Goal: Transaction & Acquisition: Obtain resource

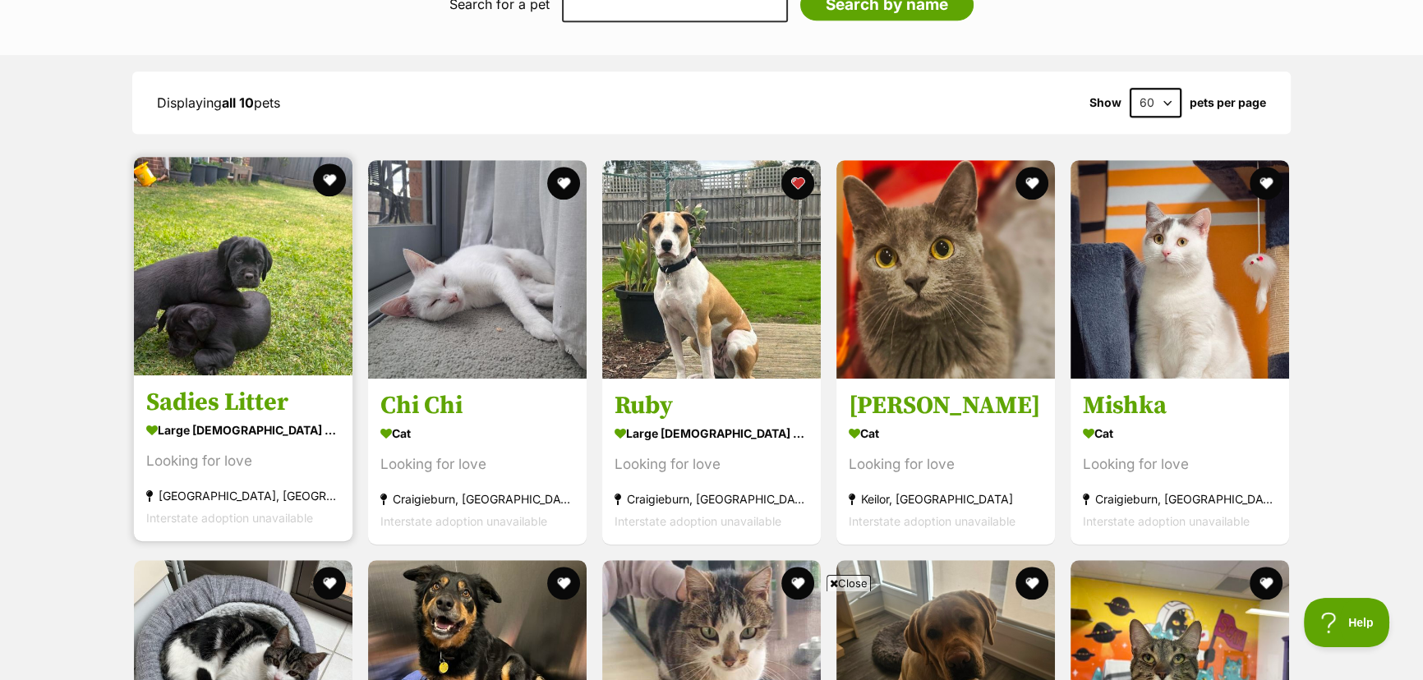
click at [236, 299] on img at bounding box center [243, 266] width 219 height 219
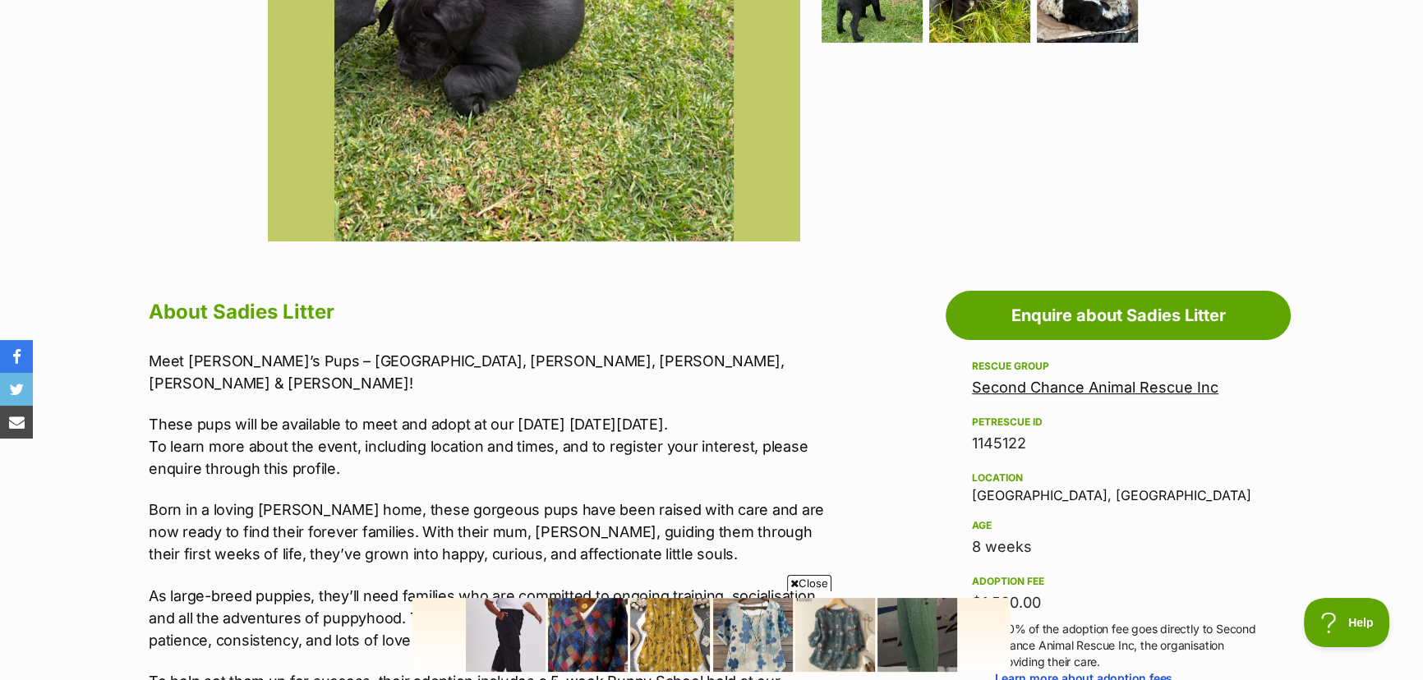
scroll to position [672, 0]
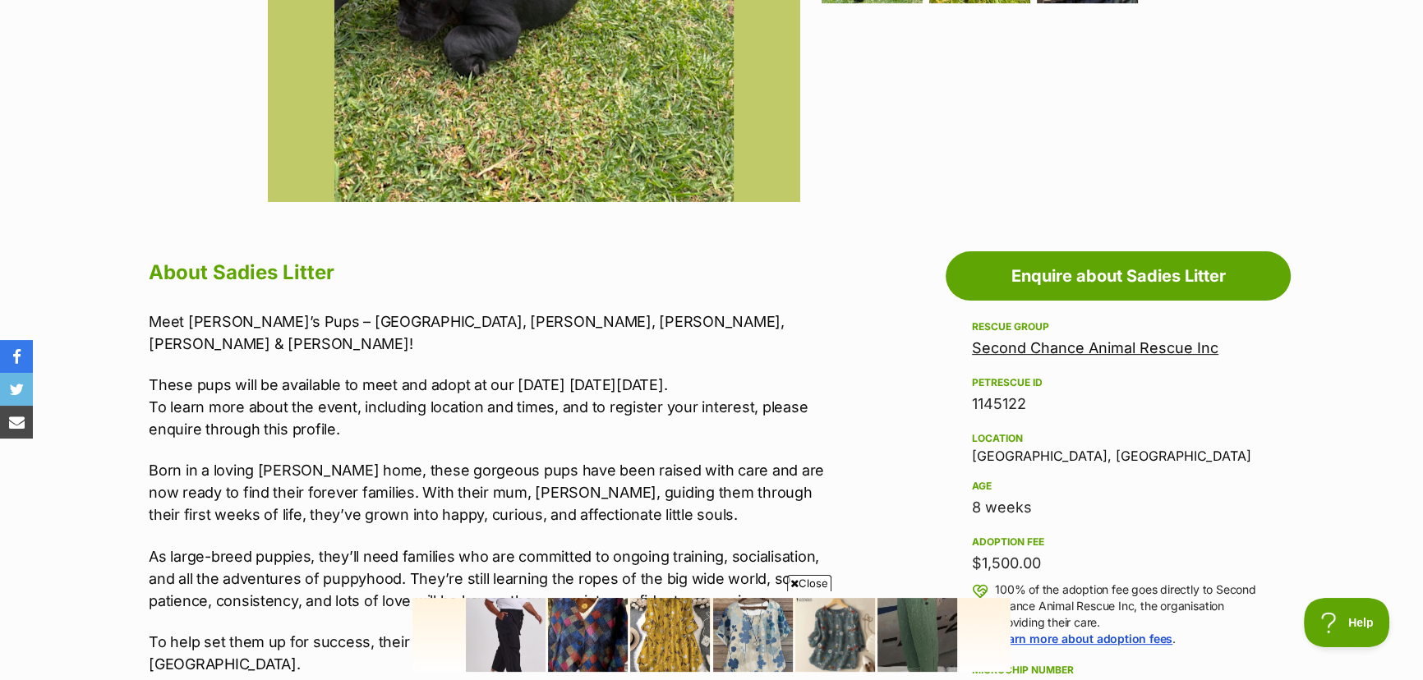
click at [813, 582] on span "Close" at bounding box center [809, 583] width 44 height 16
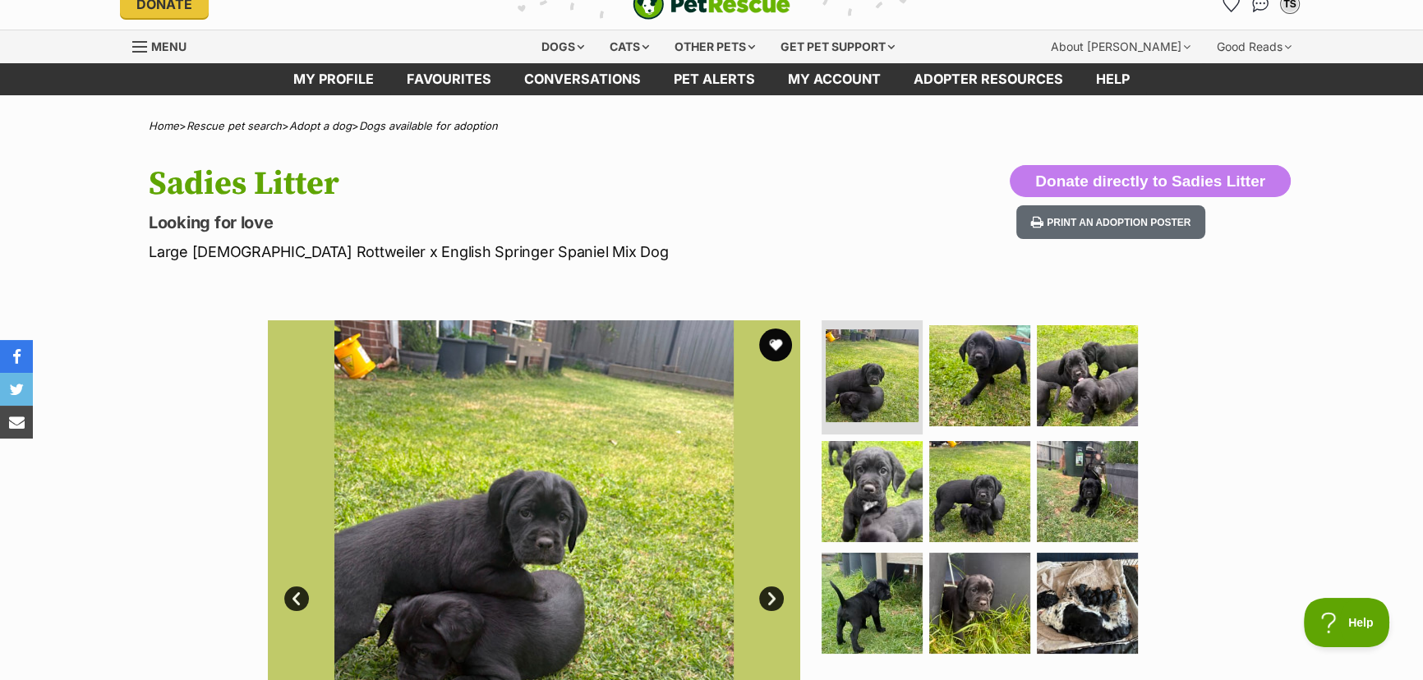
scroll to position [0, 0]
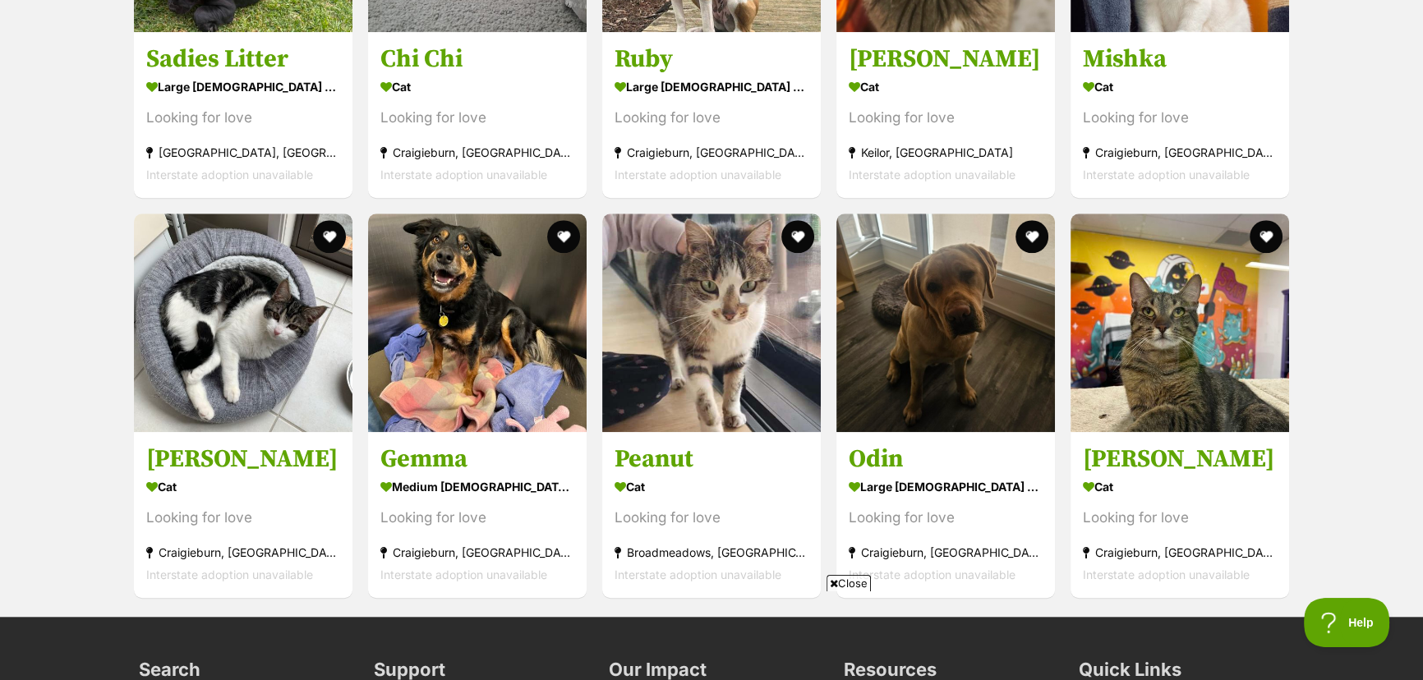
scroll to position [1807, 0]
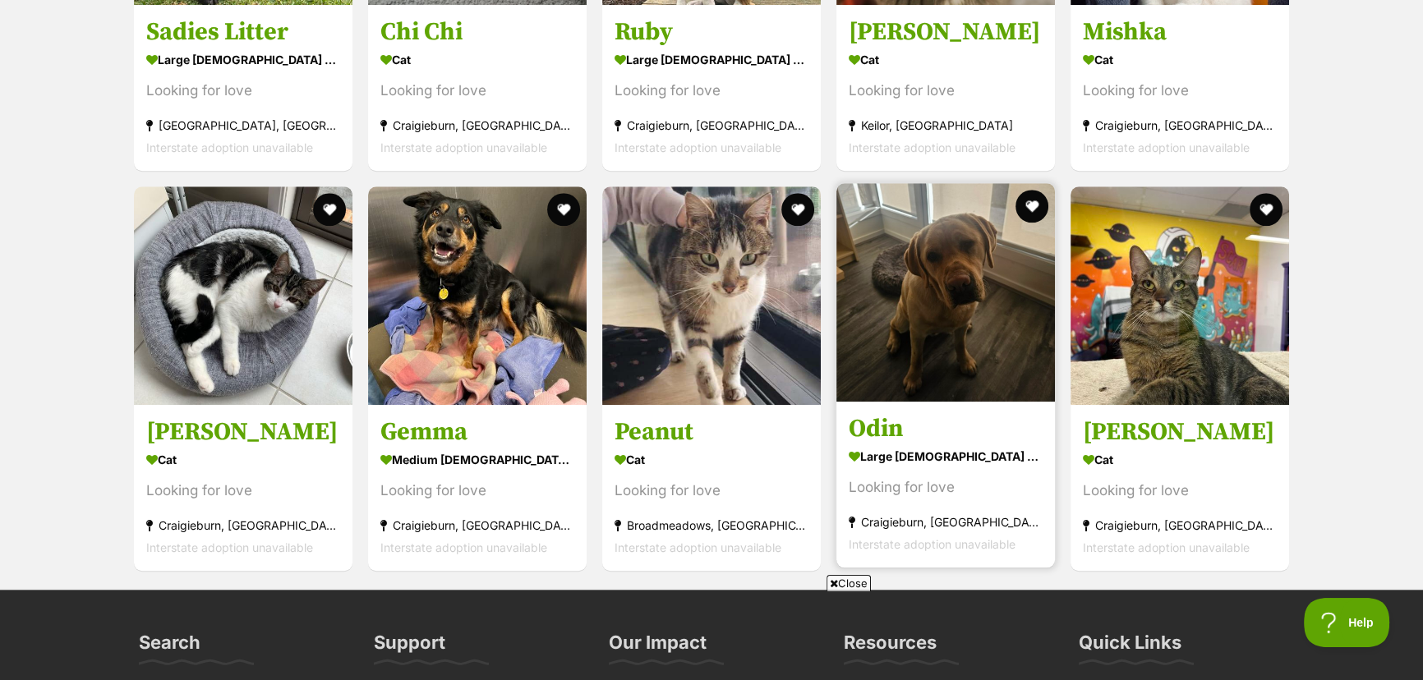
click at [909, 286] on img at bounding box center [945, 292] width 219 height 219
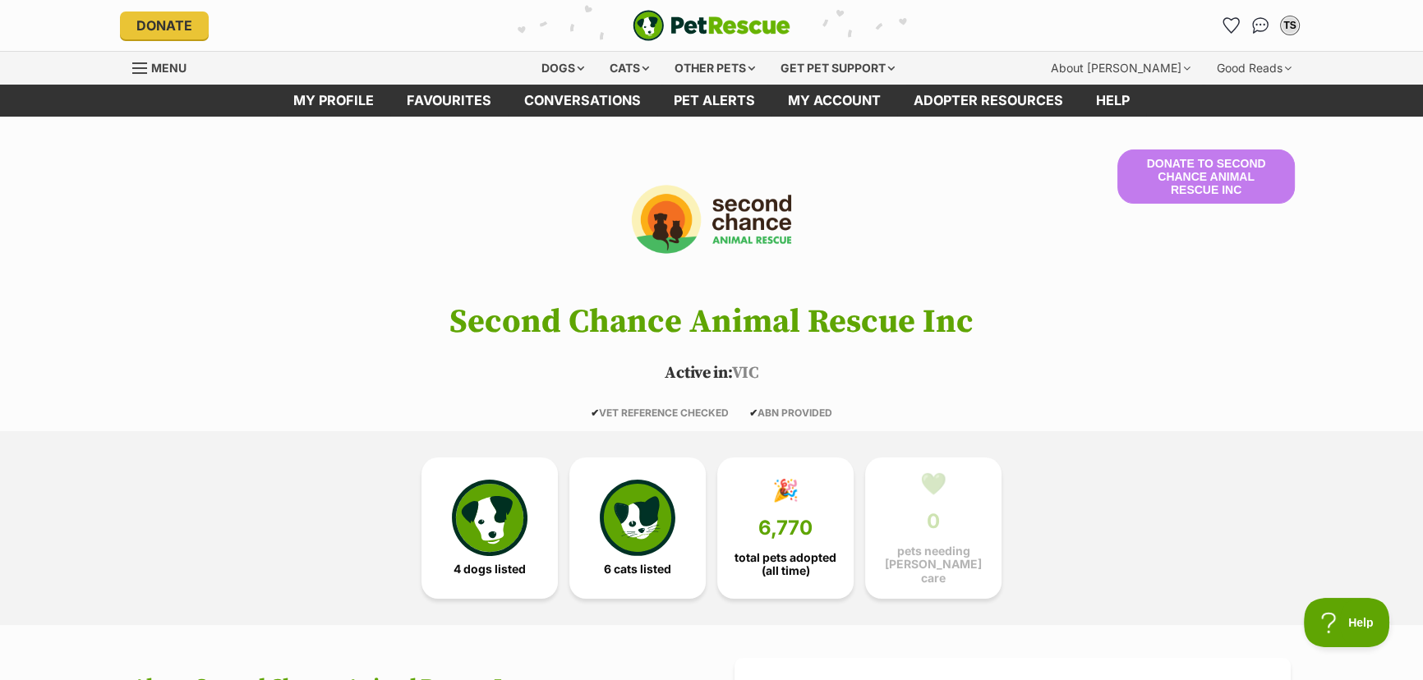
scroll to position [0, 0]
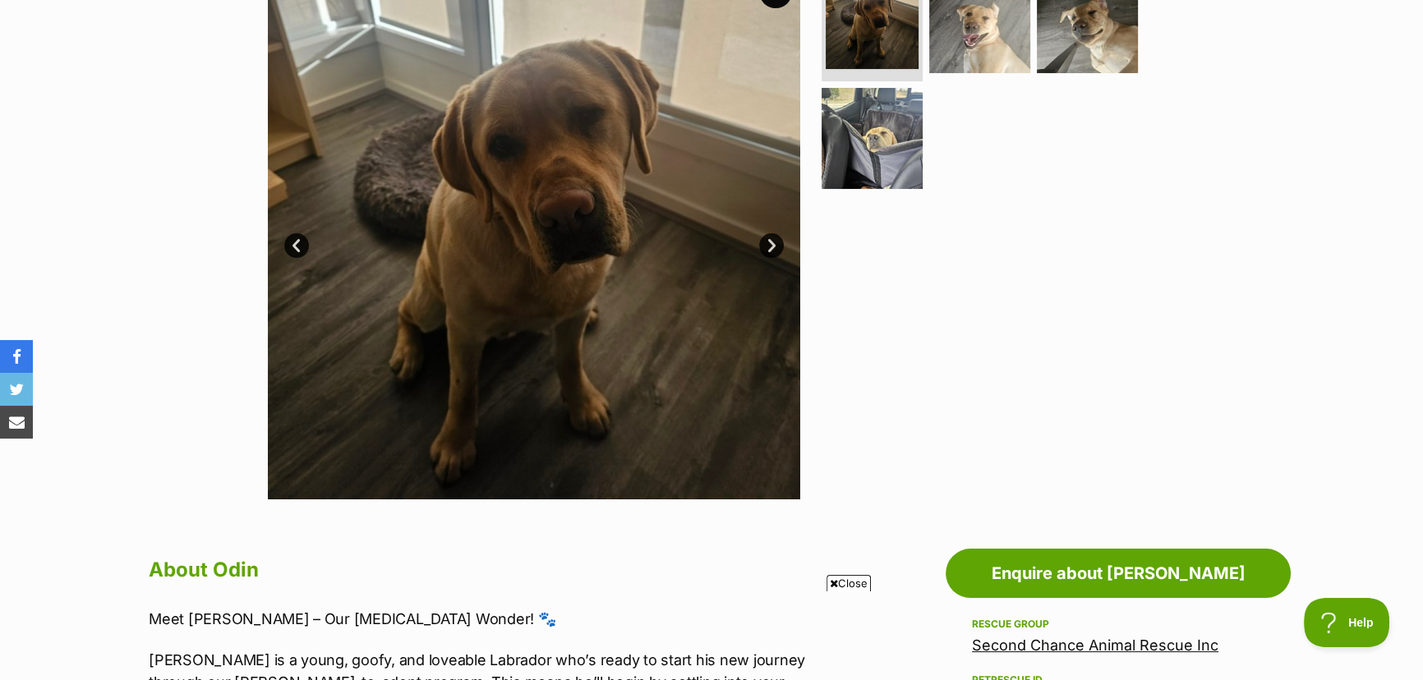
scroll to position [373, 0]
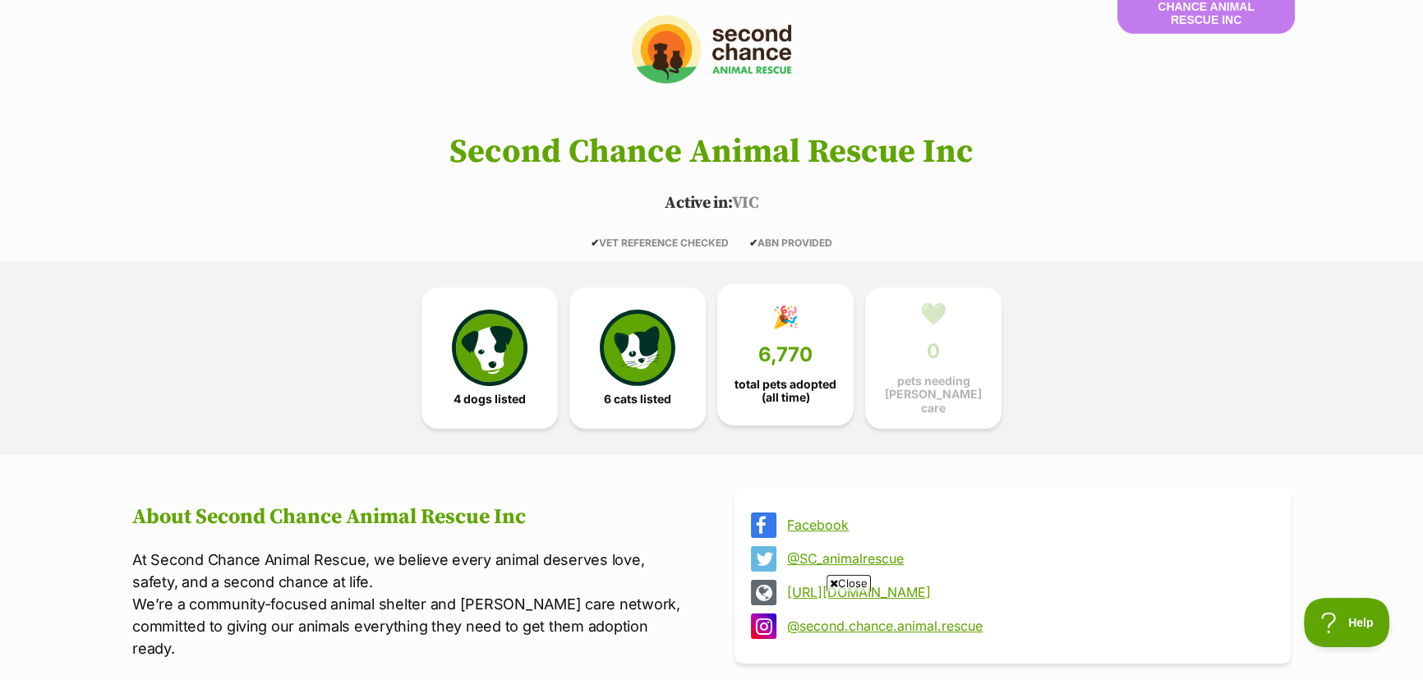
scroll to position [164, 0]
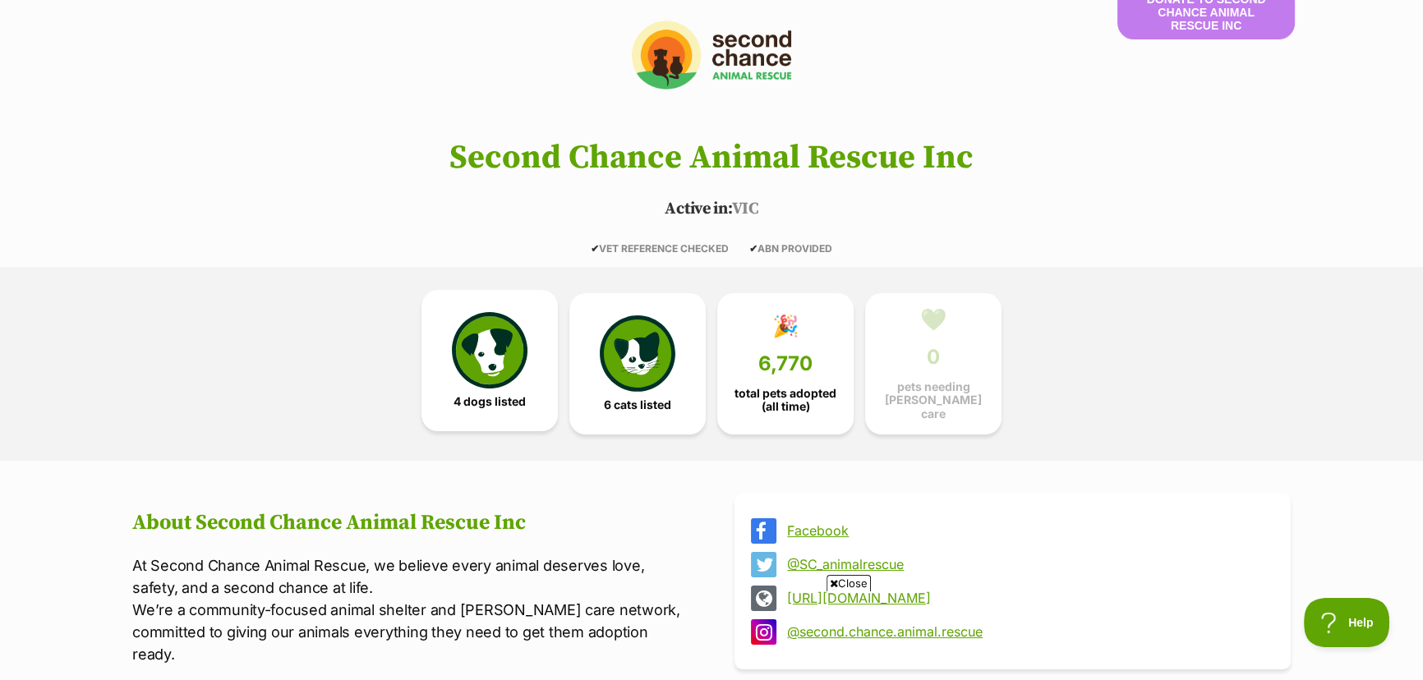
click at [452, 349] on img at bounding box center [490, 350] width 76 height 76
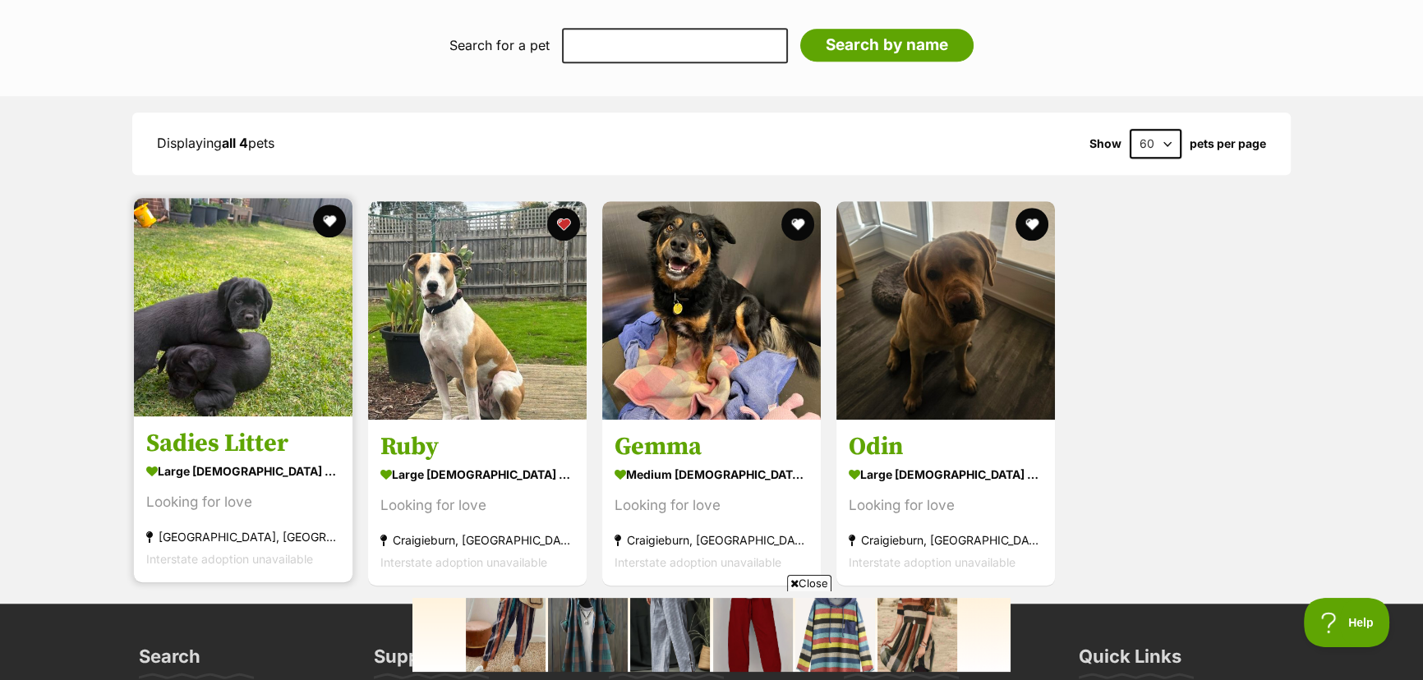
click at [249, 351] on img at bounding box center [243, 307] width 219 height 219
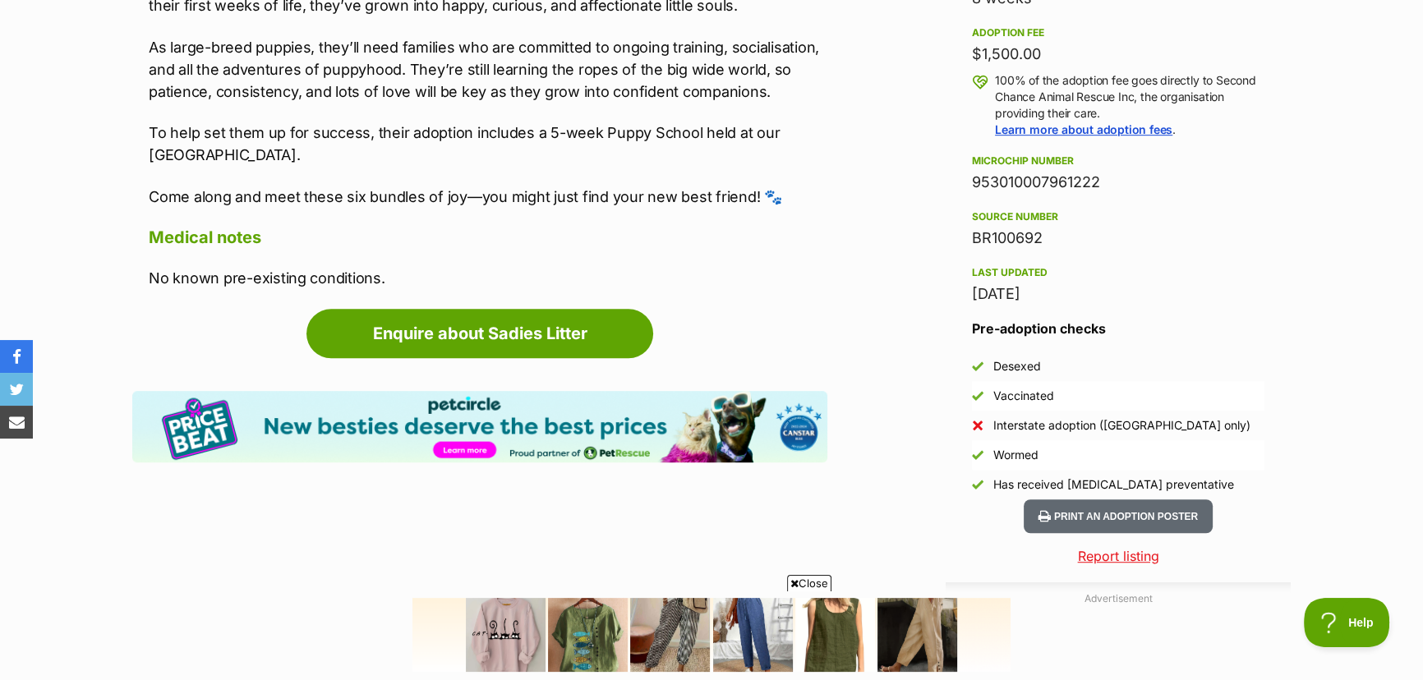
scroll to position [1195, 0]
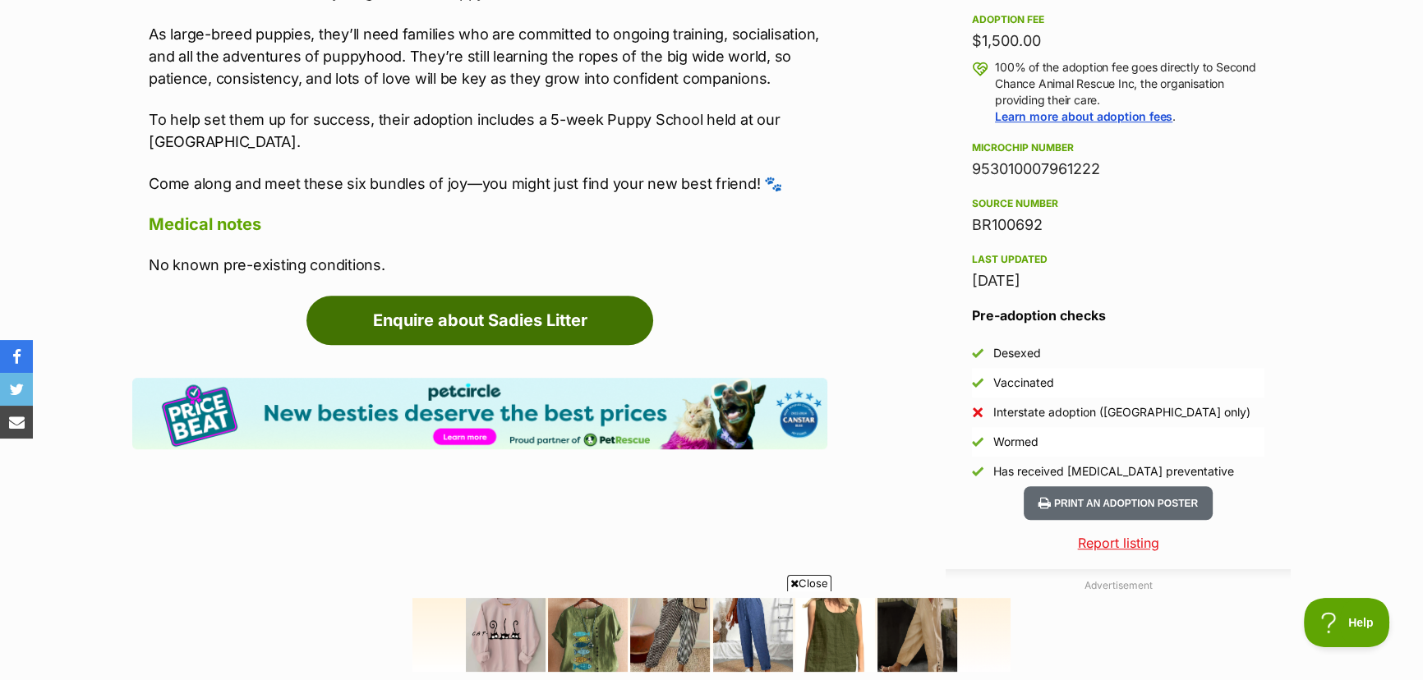
click at [474, 310] on link "Enquire about Sadies Litter" at bounding box center [479, 320] width 347 height 49
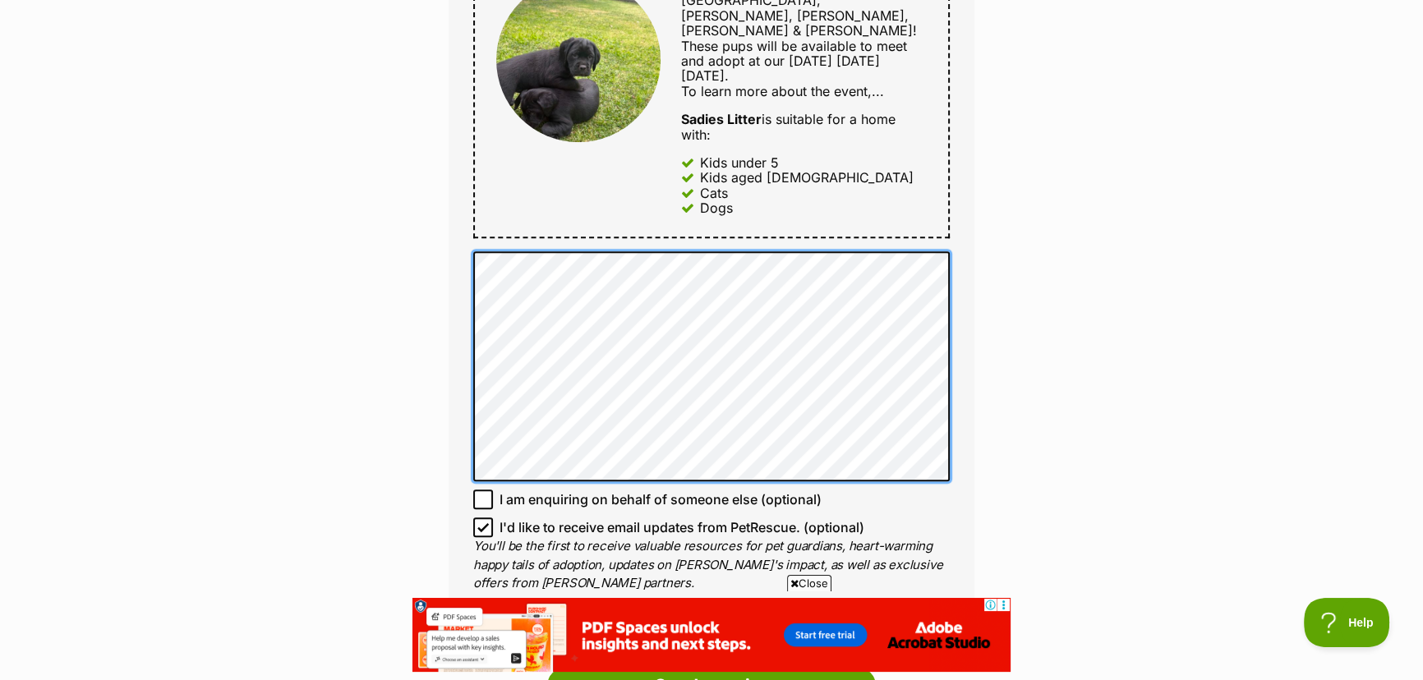
scroll to position [970, 0]
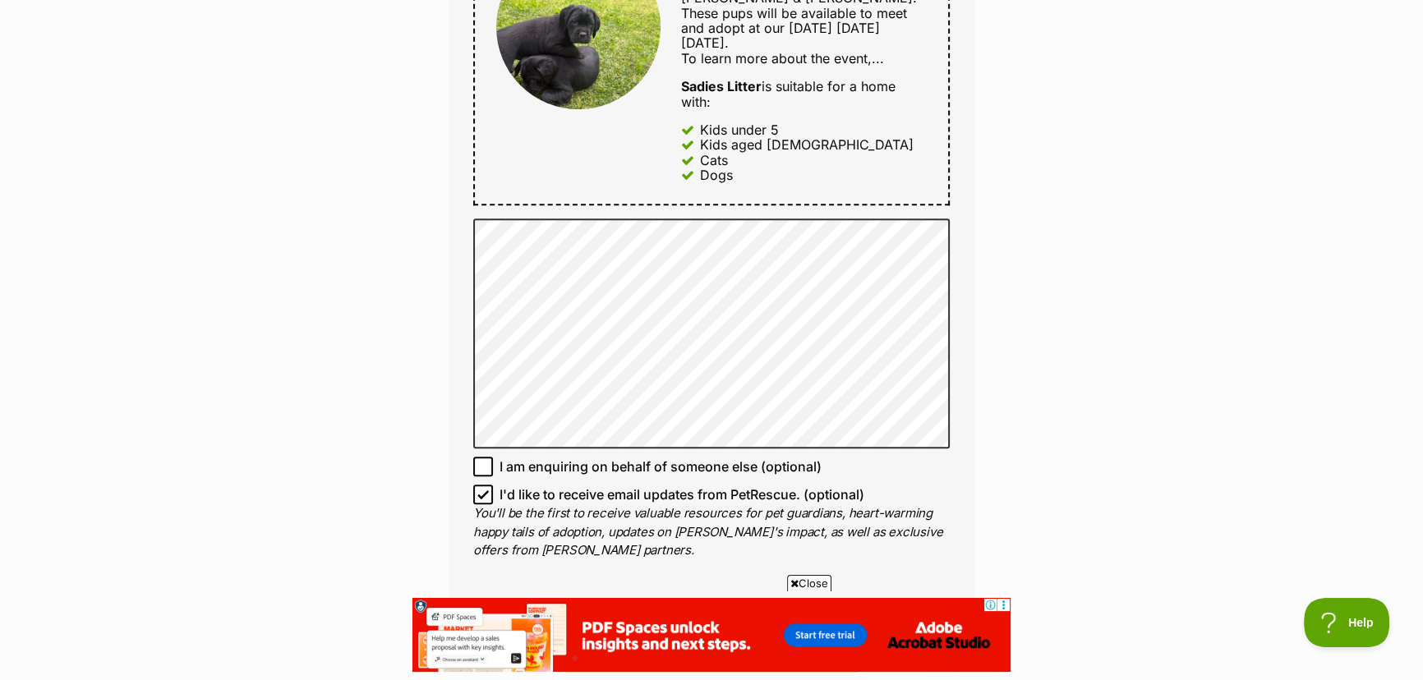
click at [808, 588] on span "Close" at bounding box center [809, 583] width 44 height 16
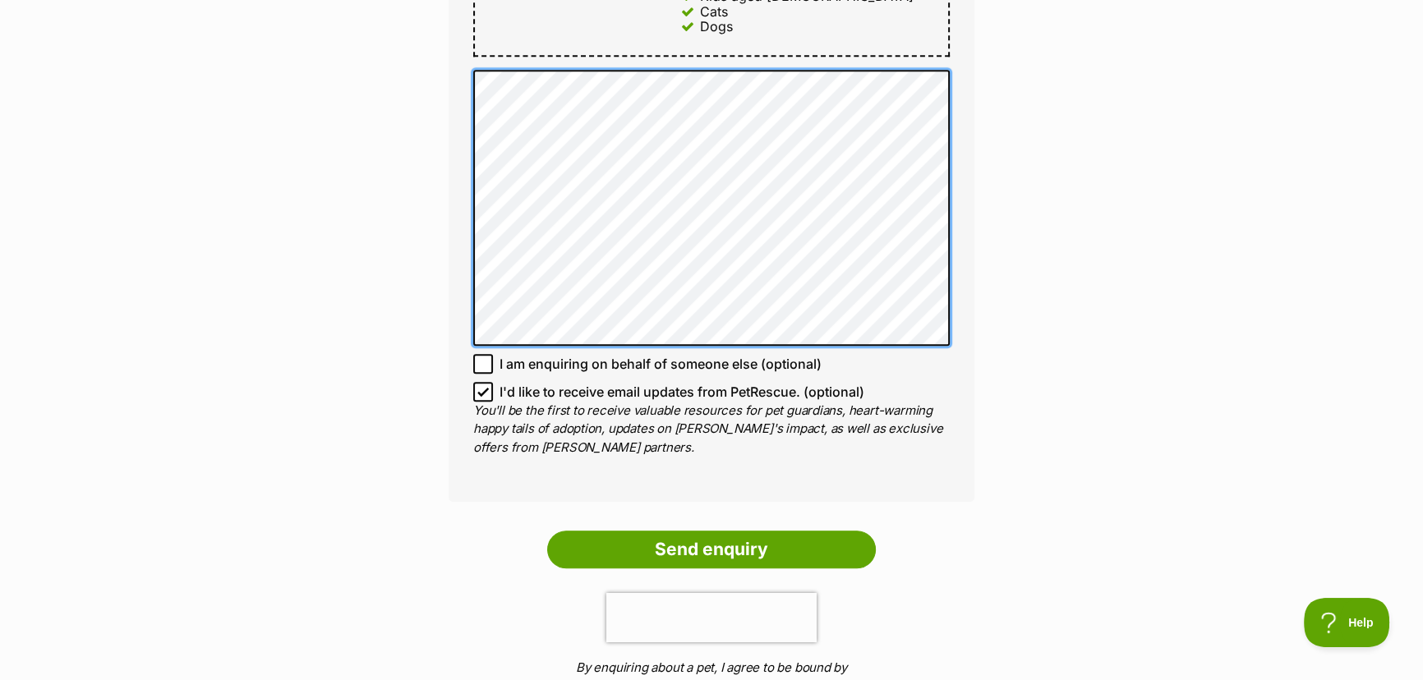
scroll to position [1120, 0]
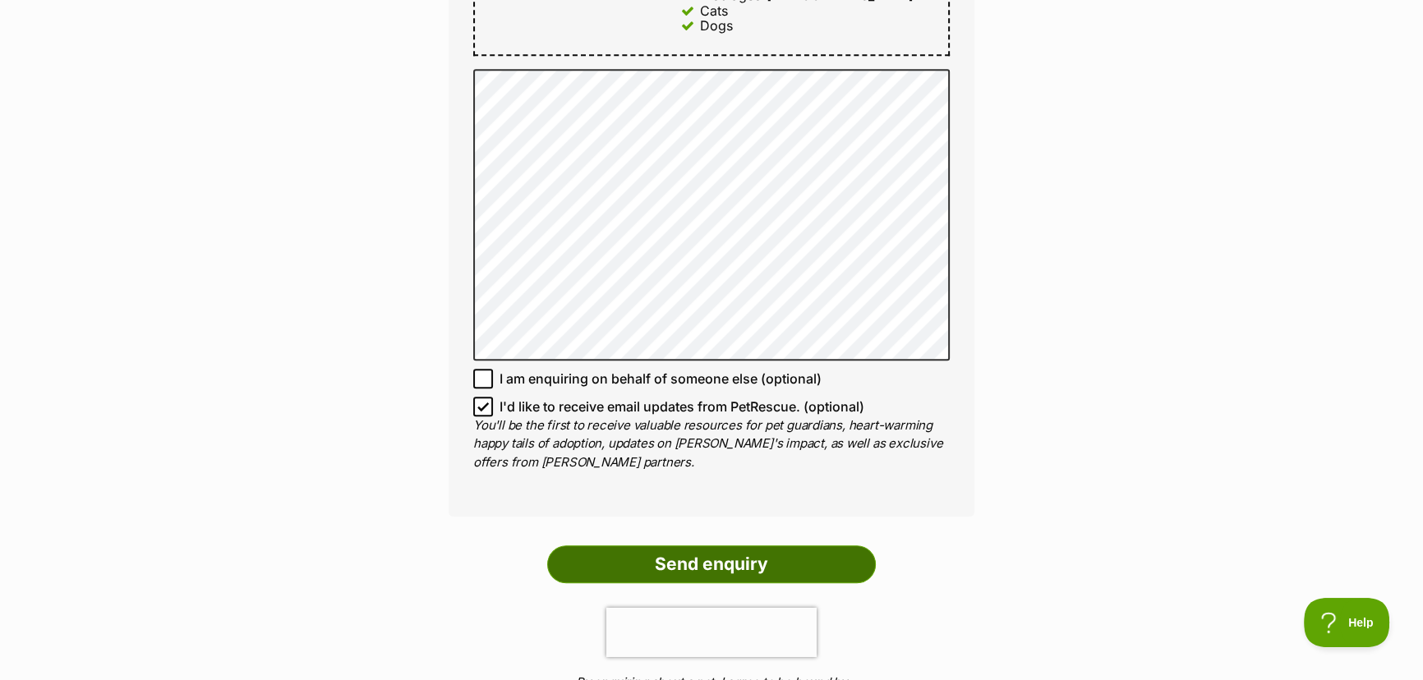
click at [693, 546] on input "Send enquiry" at bounding box center [711, 565] width 329 height 38
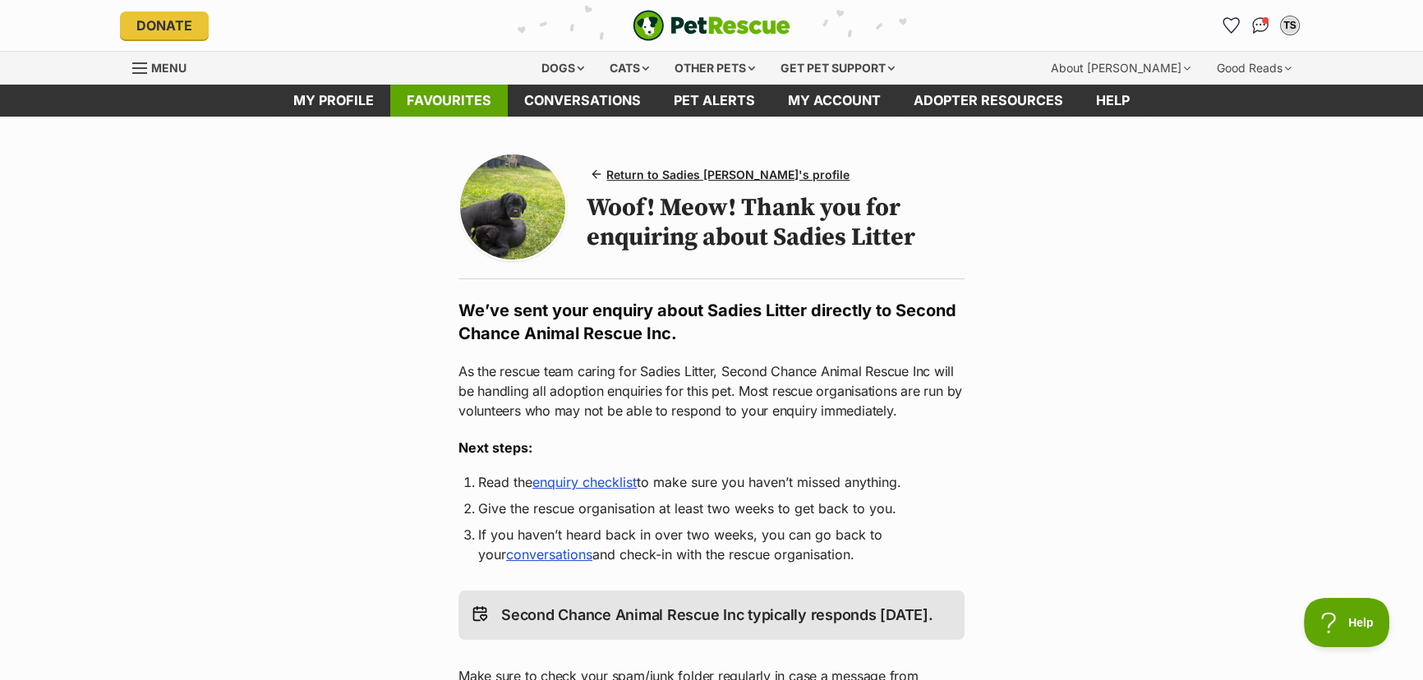
click at [454, 95] on link "Favourites" at bounding box center [448, 101] width 117 height 32
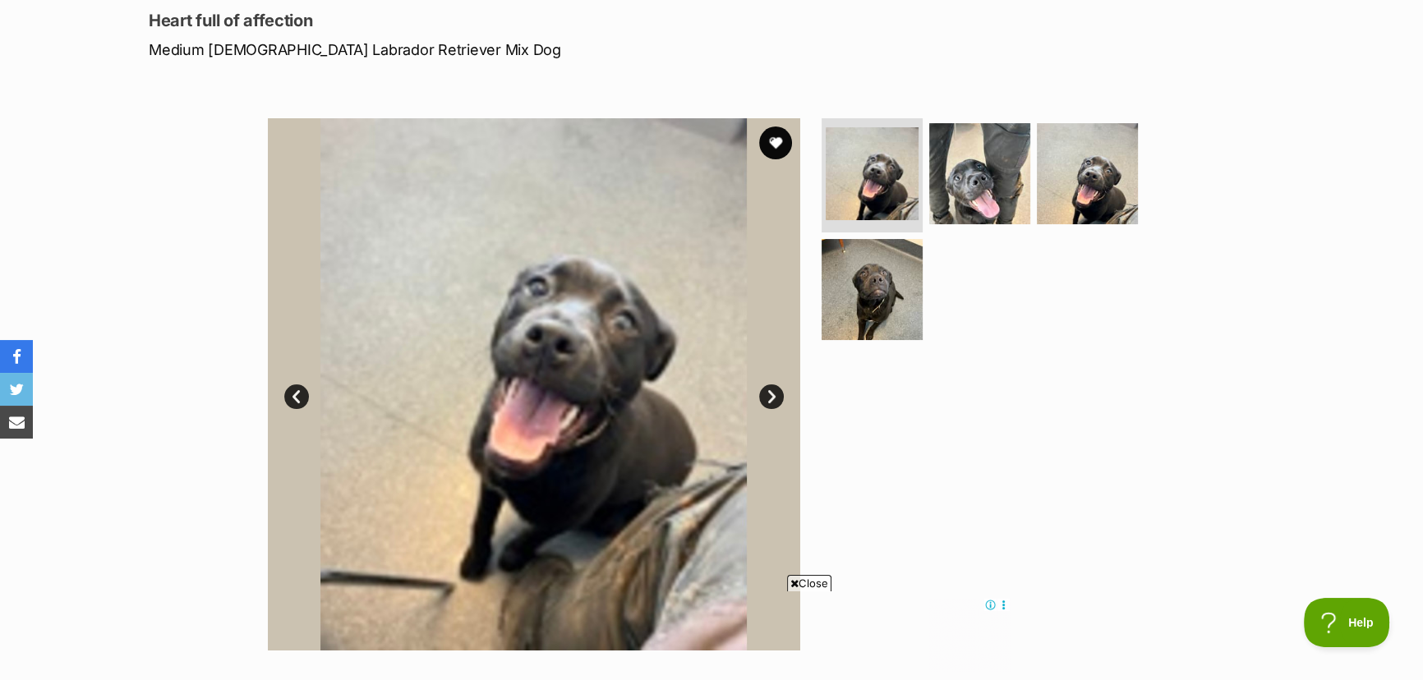
click at [769, 394] on link "Next" at bounding box center [771, 397] width 25 height 25
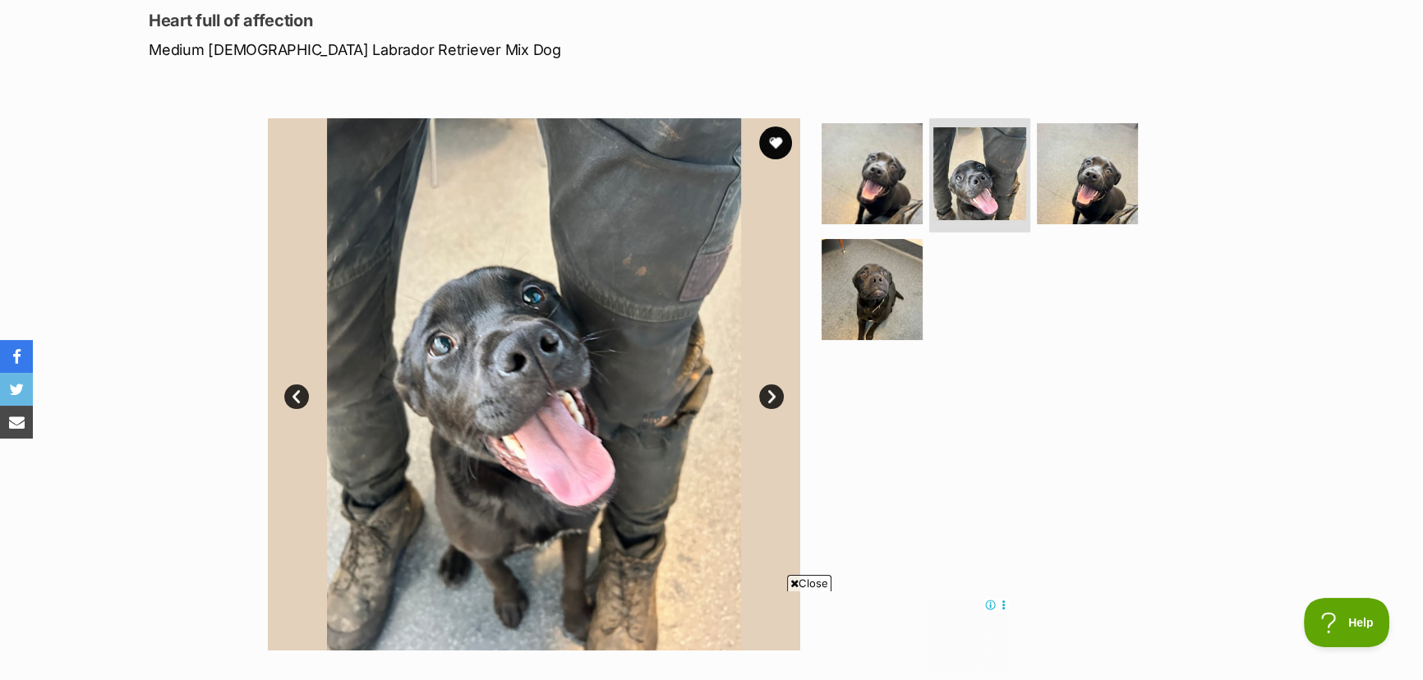
click at [769, 394] on link "Next" at bounding box center [771, 397] width 25 height 25
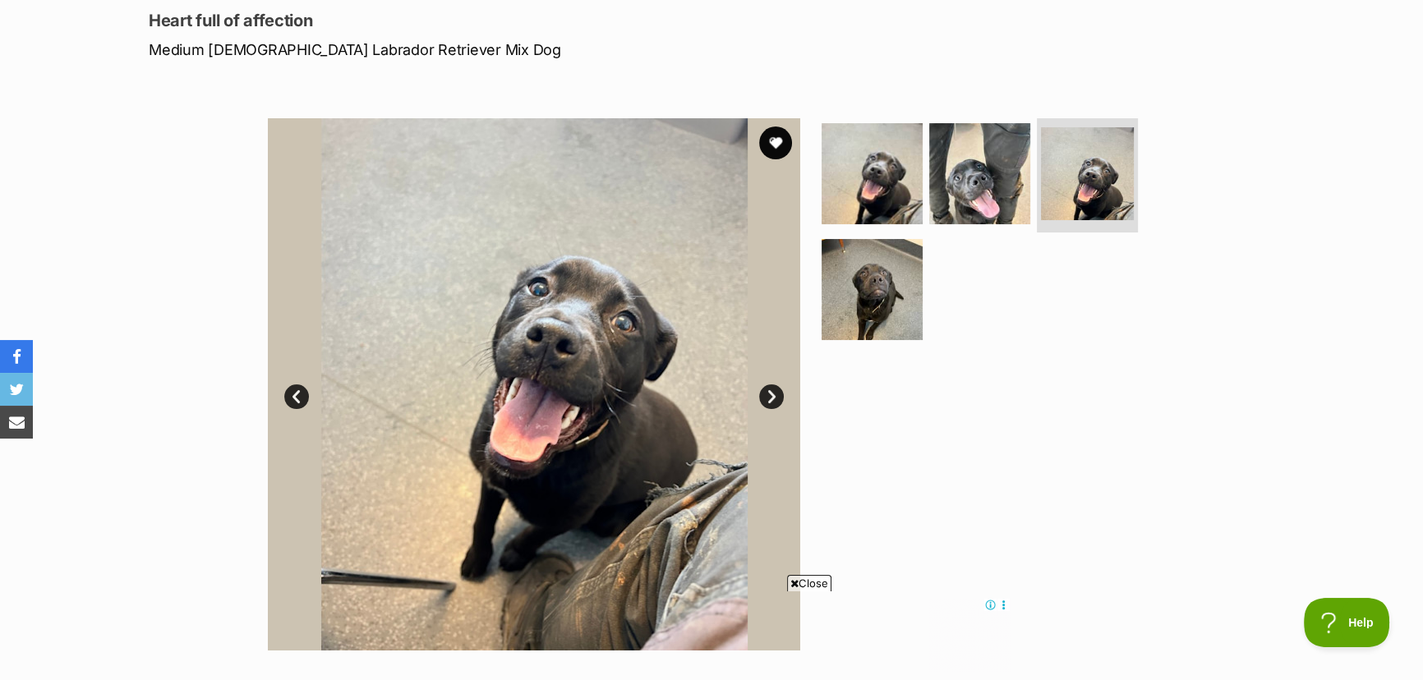
click at [769, 394] on link "Next" at bounding box center [771, 397] width 25 height 25
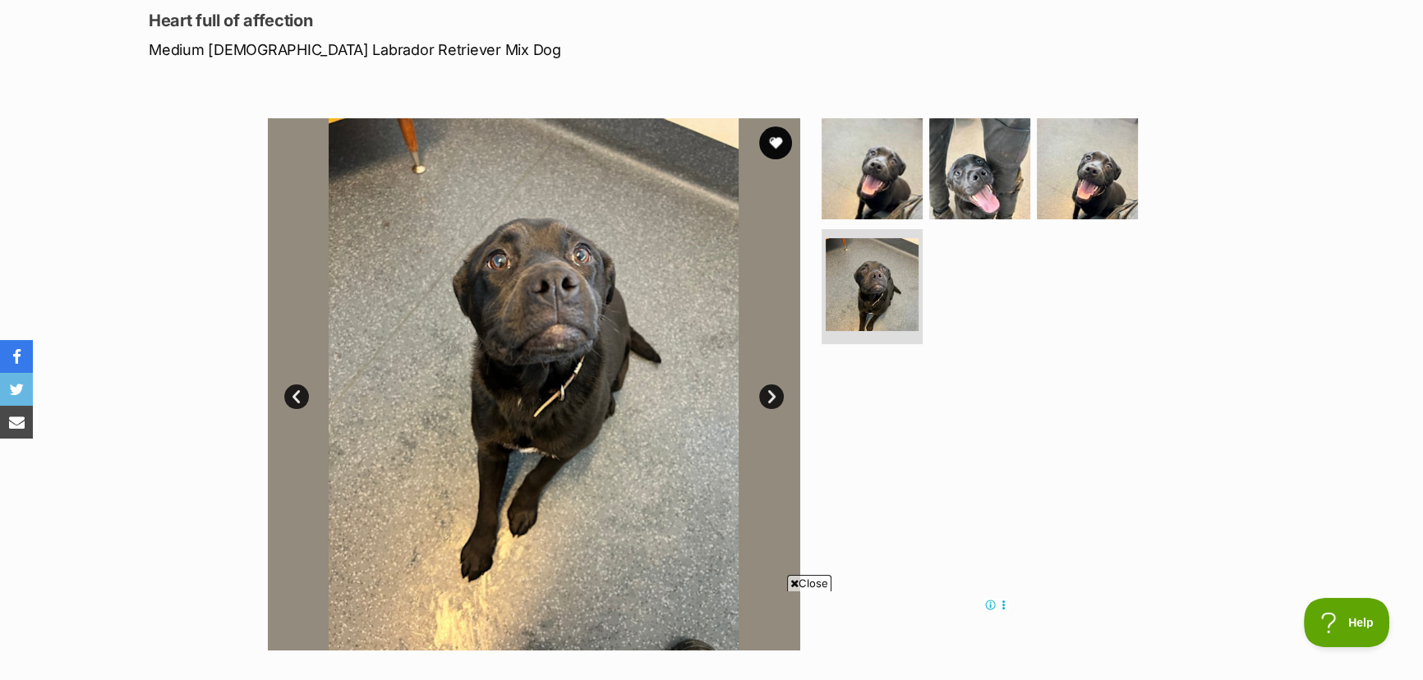
click at [769, 394] on link "Next" at bounding box center [771, 397] width 25 height 25
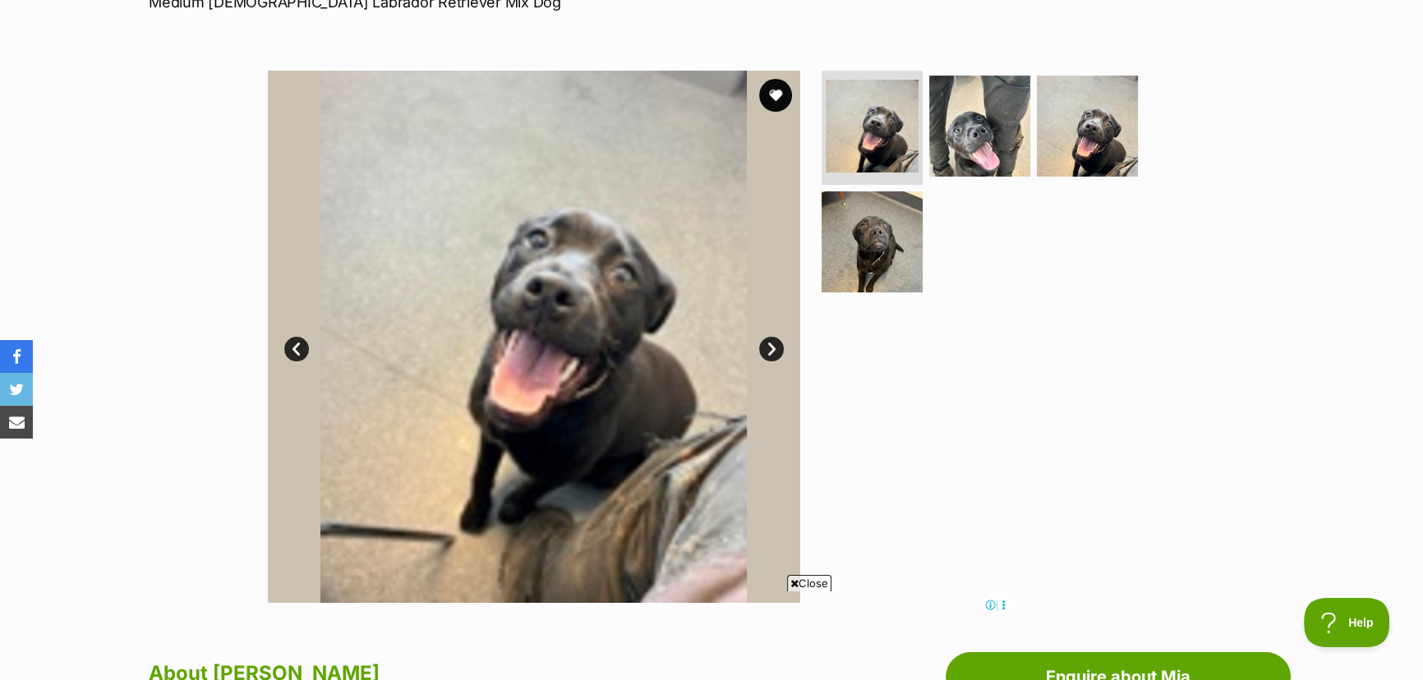
scroll to position [448, 0]
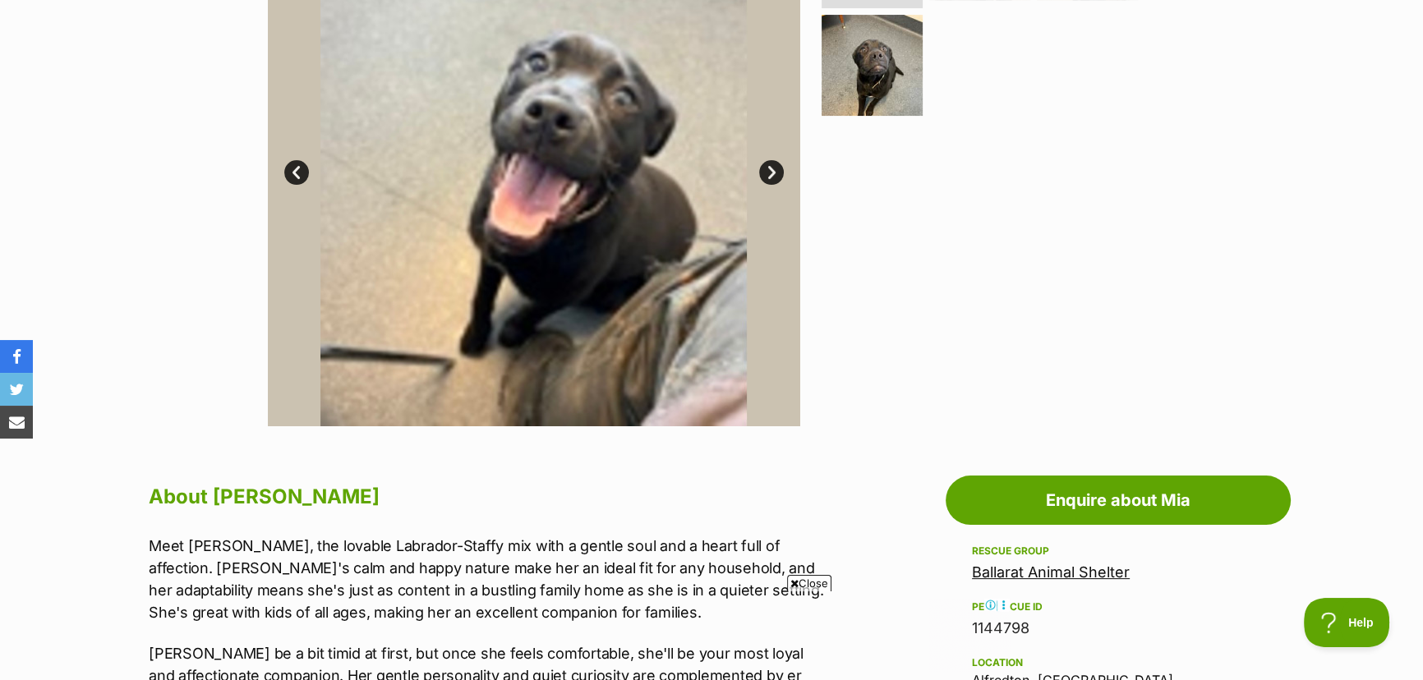
click at [804, 587] on span "Close" at bounding box center [809, 583] width 44 height 16
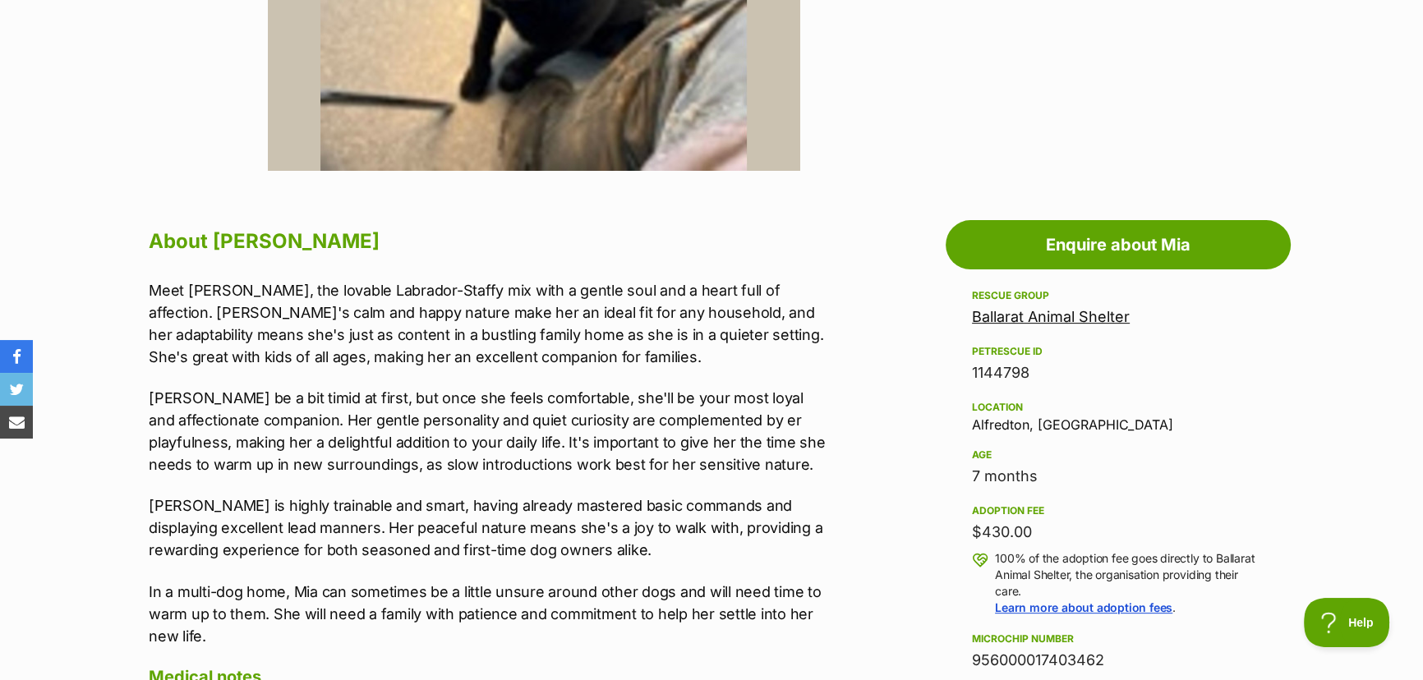
scroll to position [747, 0]
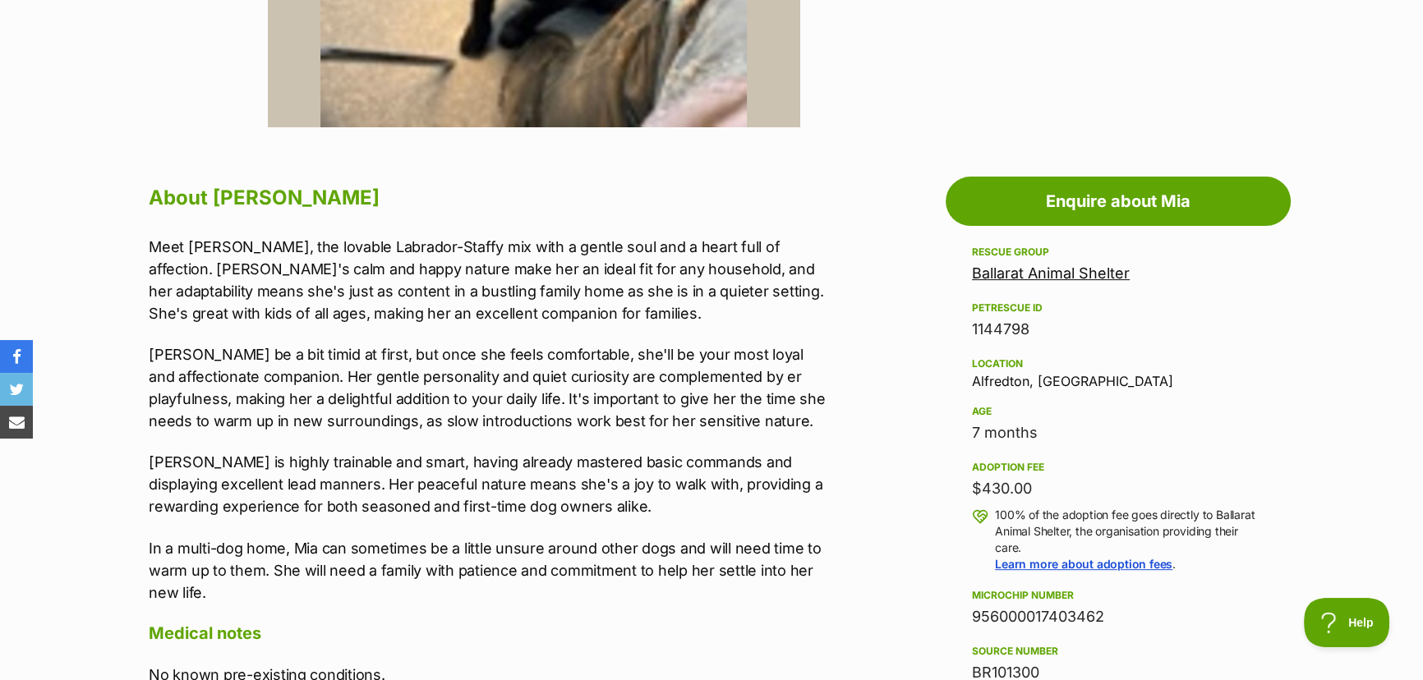
click at [1052, 265] on link "Ballarat Animal Shelter" at bounding box center [1051, 273] width 158 height 17
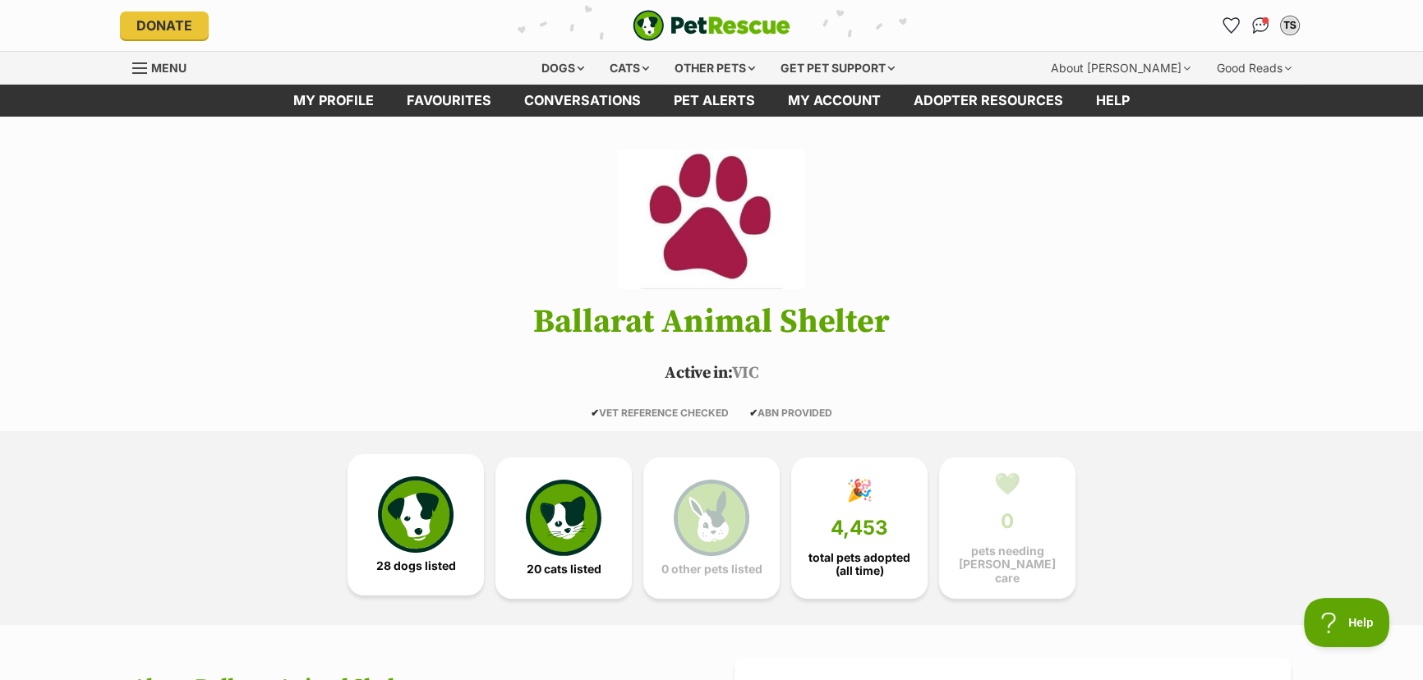
click at [411, 500] on img at bounding box center [416, 515] width 76 height 76
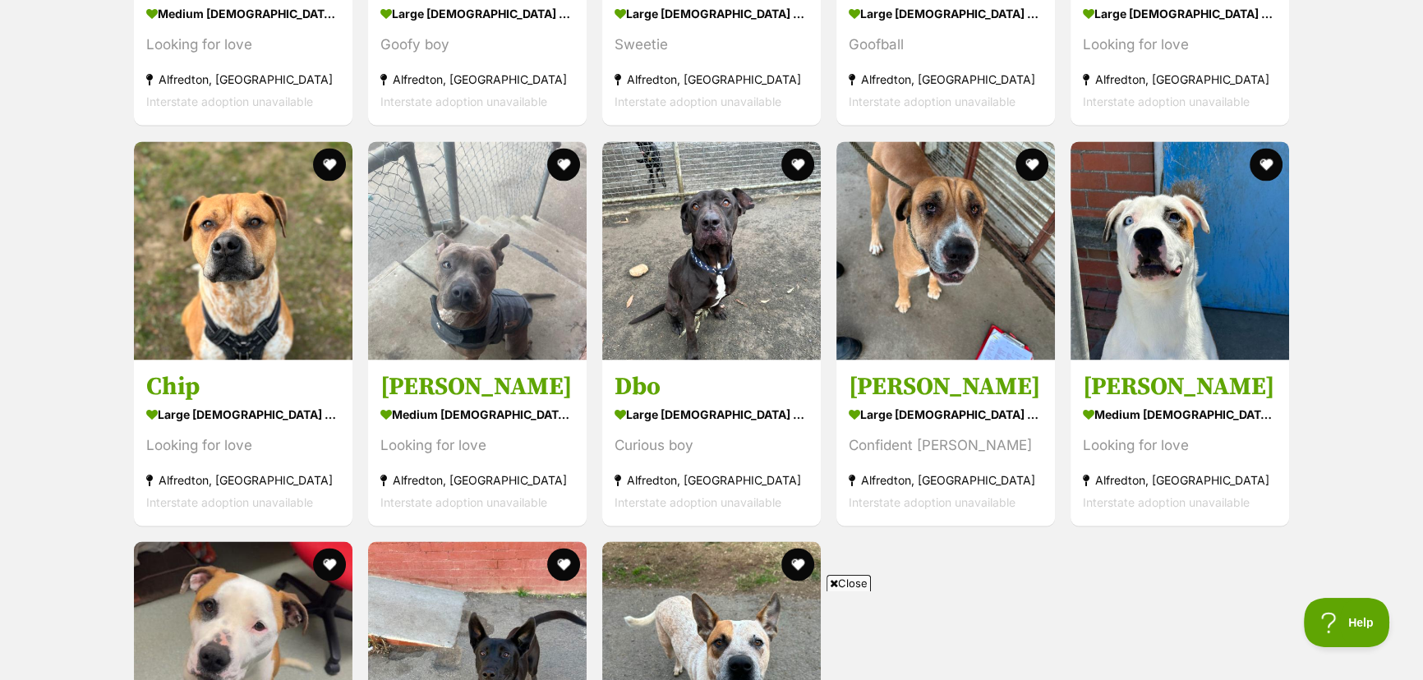
scroll to position [2999, 0]
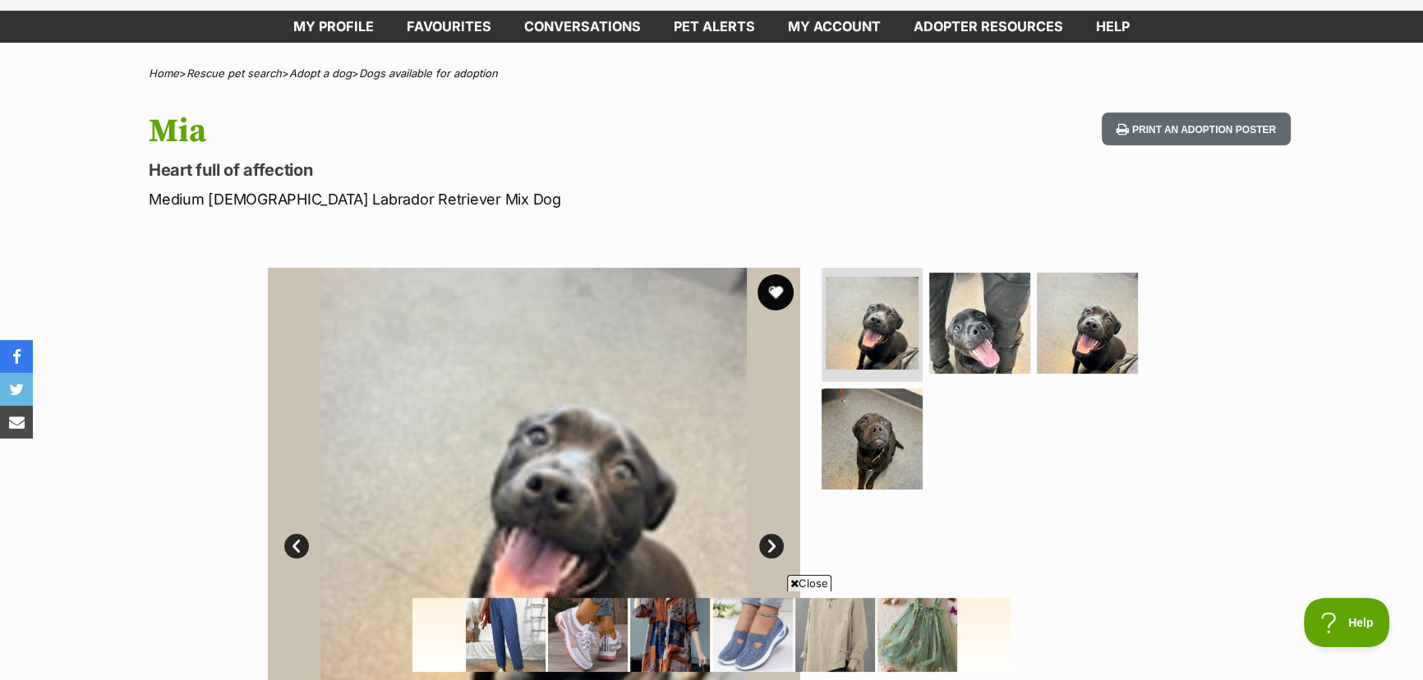
click at [769, 293] on button "favourite" at bounding box center [776, 292] width 36 height 36
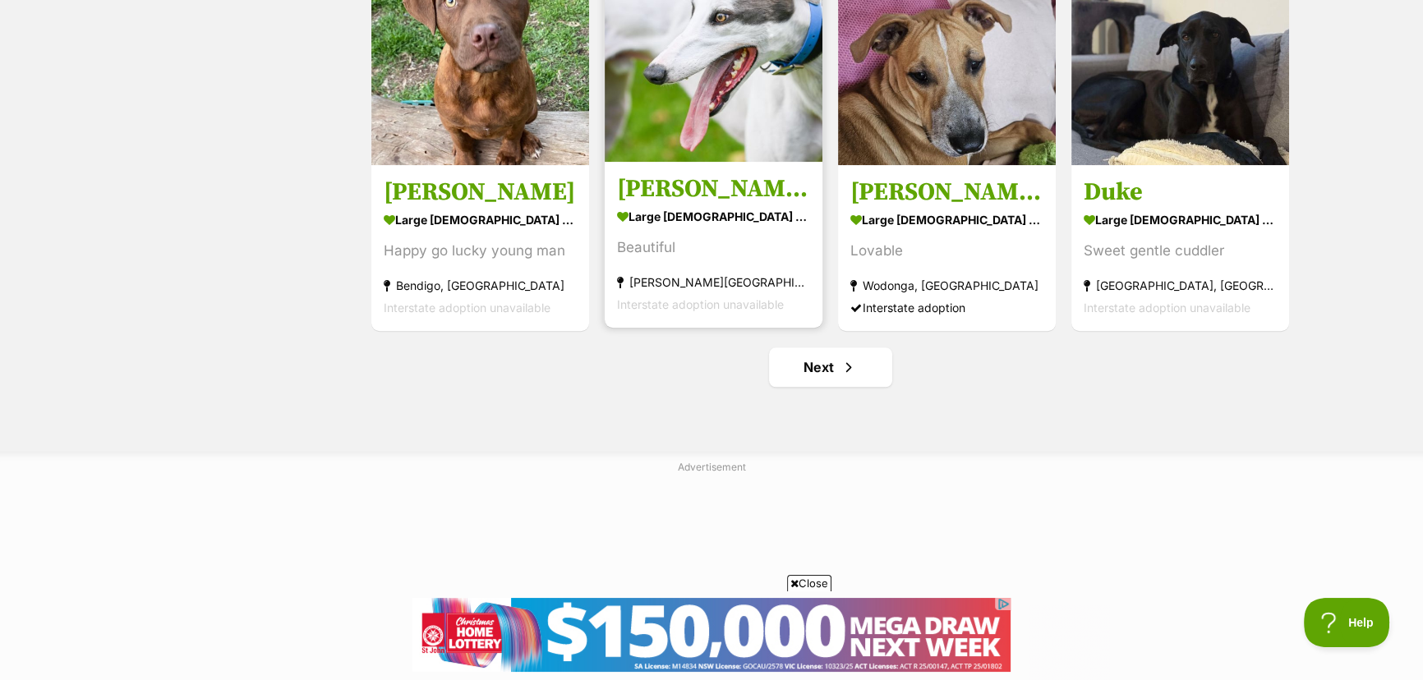
scroll to position [2016, 0]
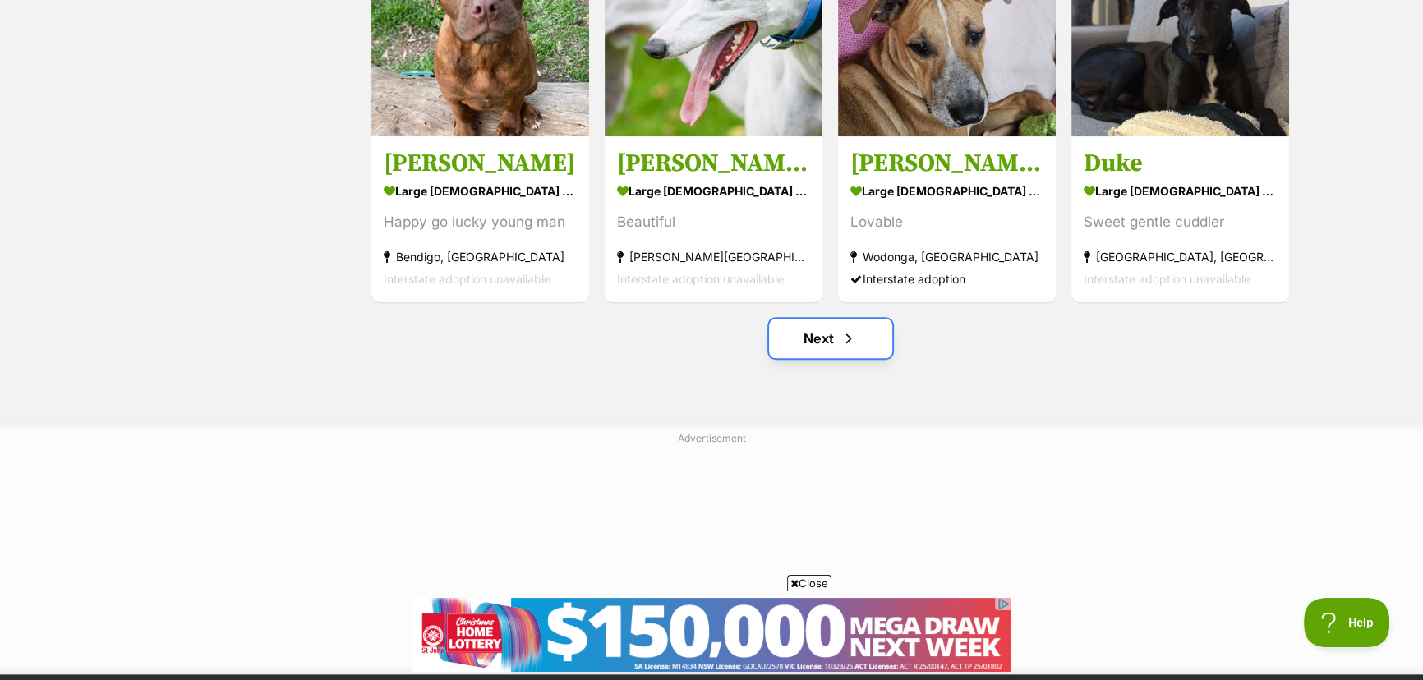
click at [807, 348] on link "Next" at bounding box center [830, 338] width 123 height 39
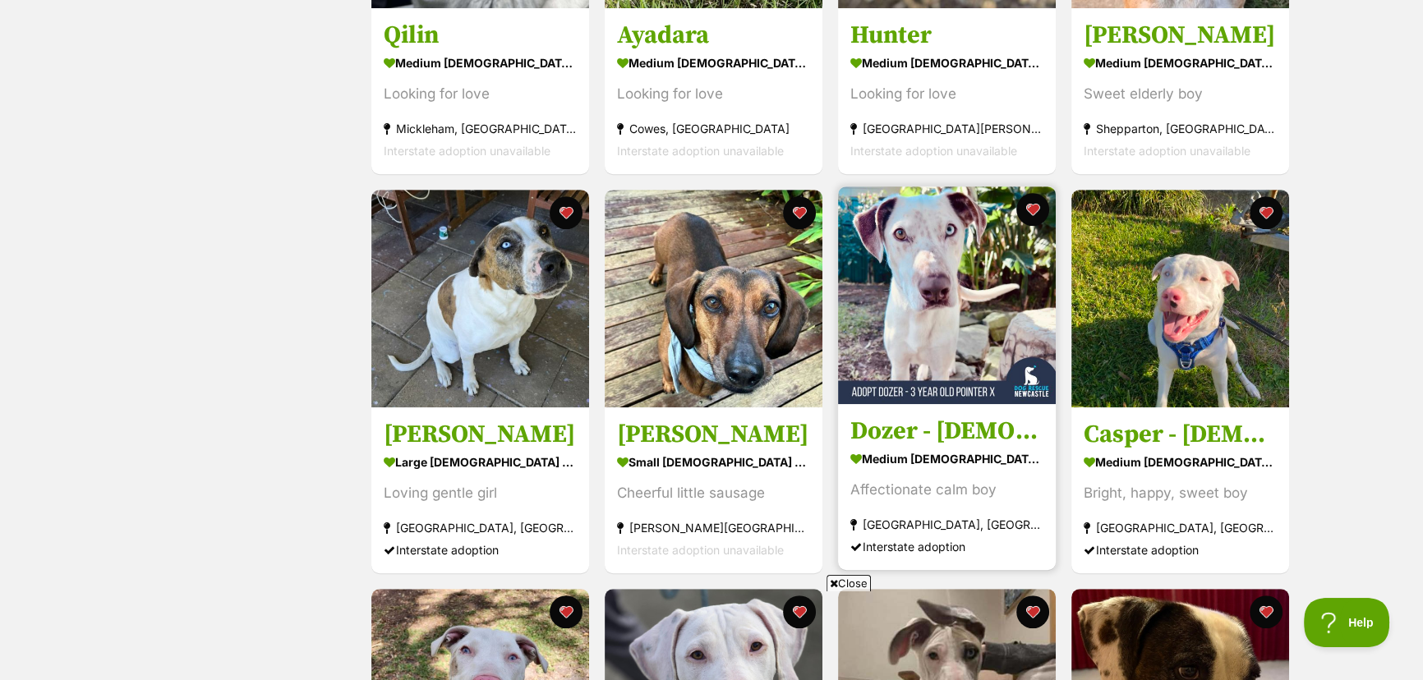
scroll to position [970, 0]
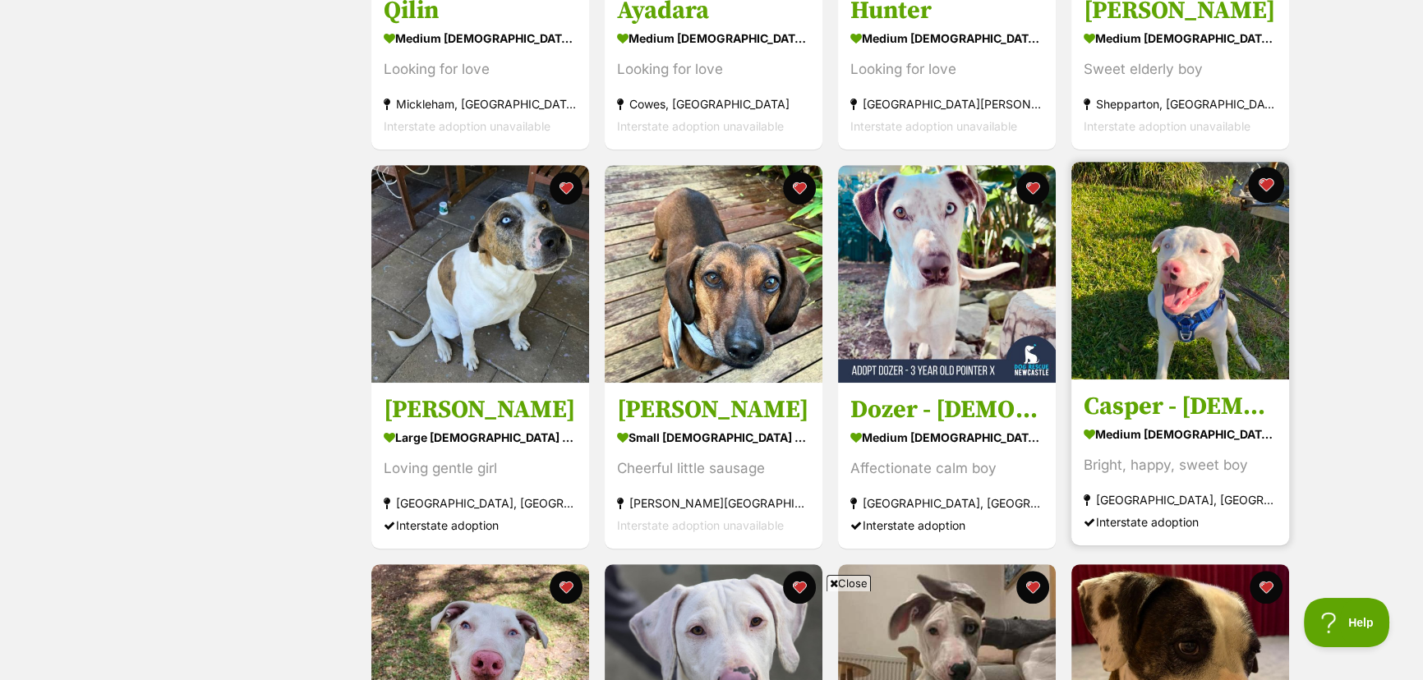
click at [1267, 180] on button "favourite" at bounding box center [1266, 185] width 36 height 36
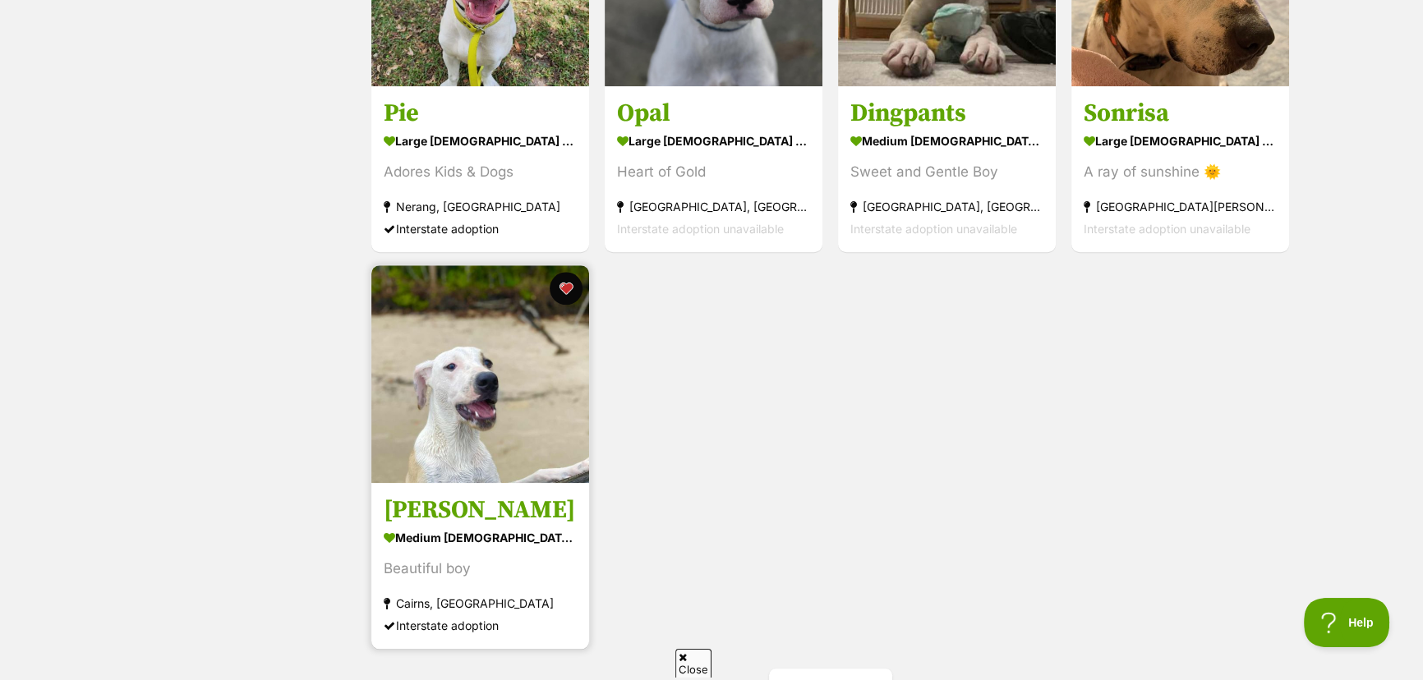
scroll to position [1643, 0]
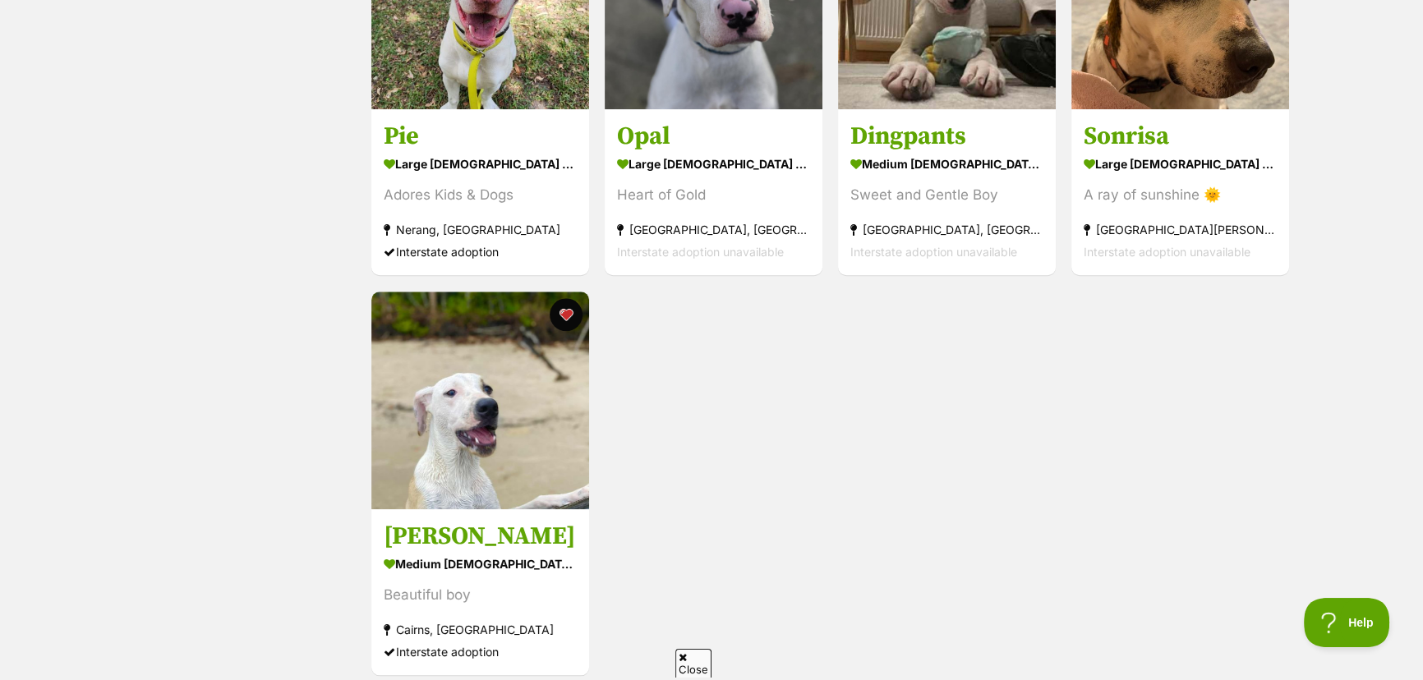
click at [691, 661] on span "Close" at bounding box center [693, 663] width 36 height 29
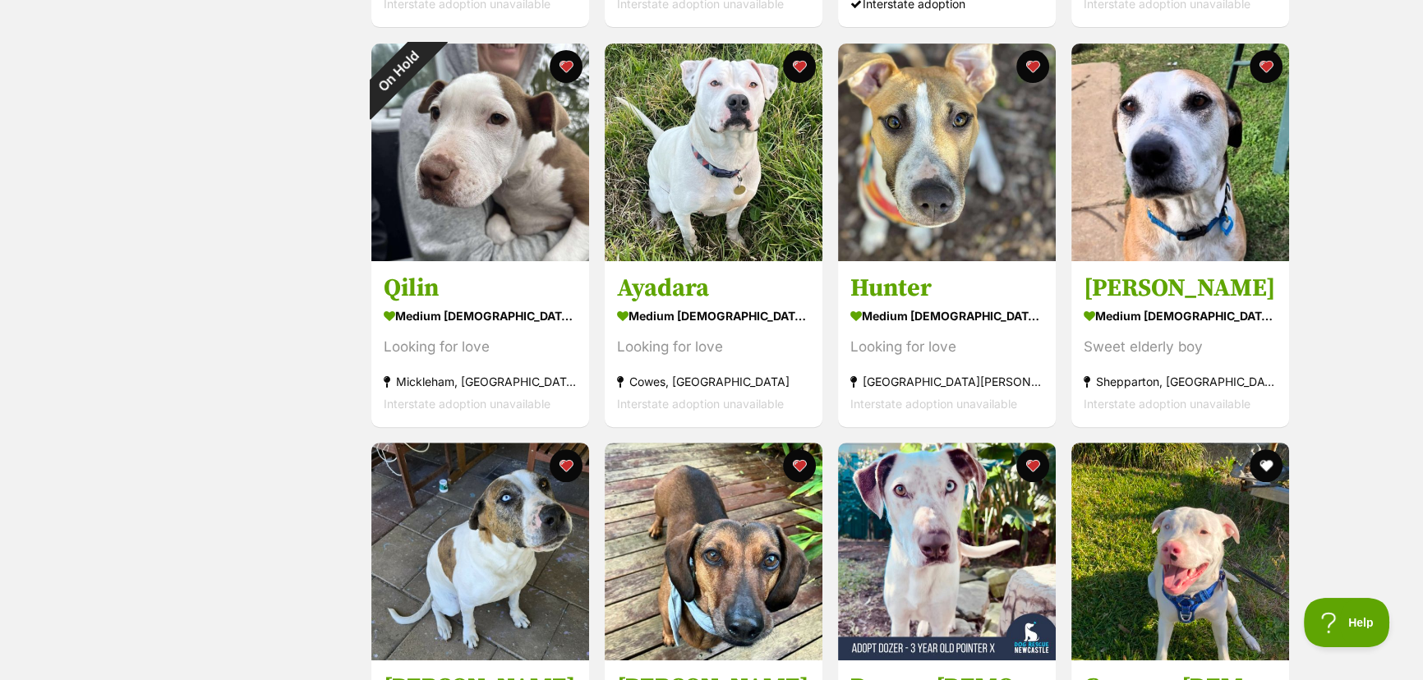
scroll to position [672, 0]
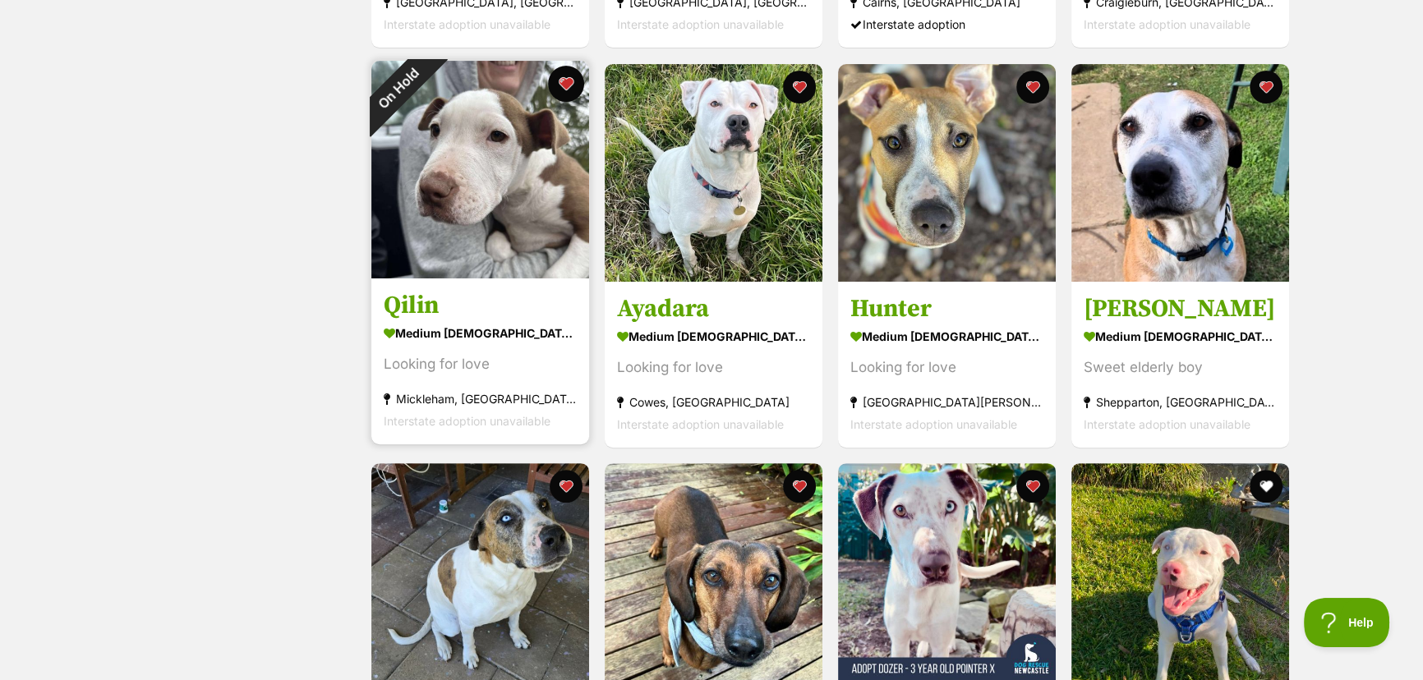
click at [562, 79] on button "favourite" at bounding box center [566, 84] width 36 height 36
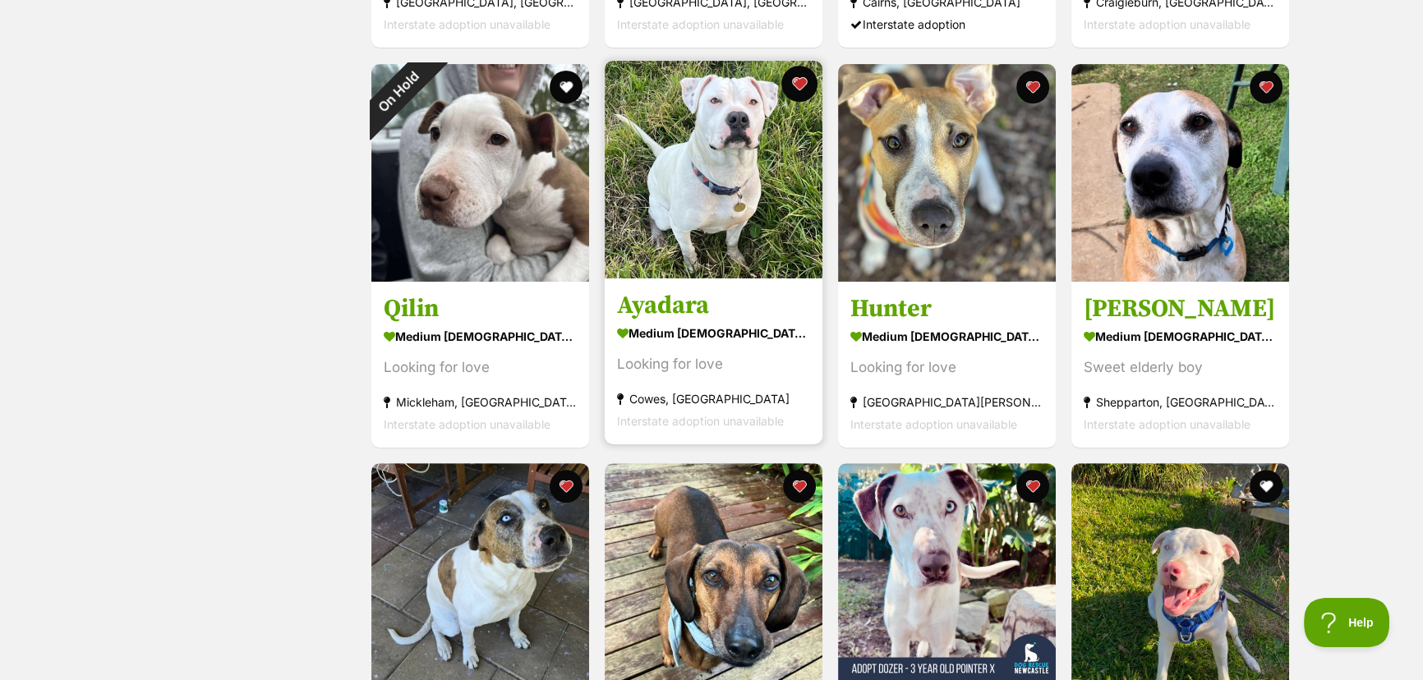
click at [796, 80] on button "favourite" at bounding box center [799, 84] width 36 height 36
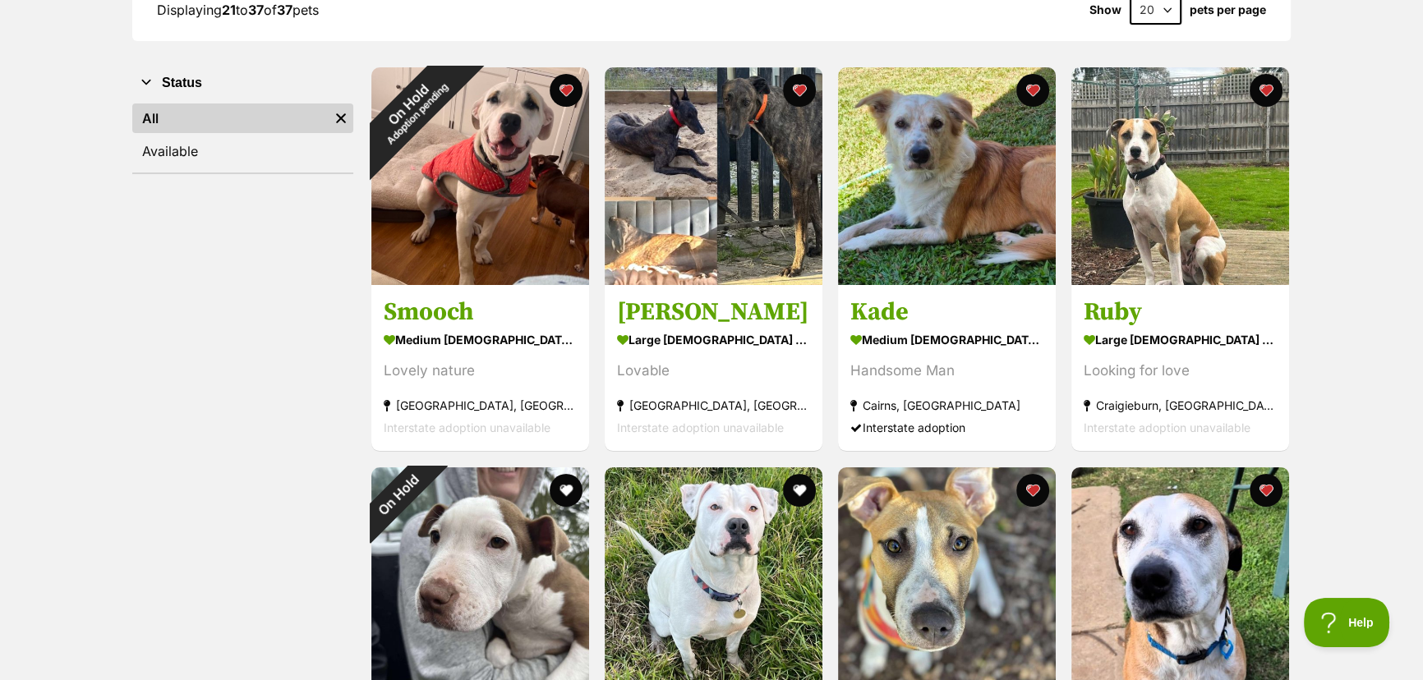
scroll to position [223, 0]
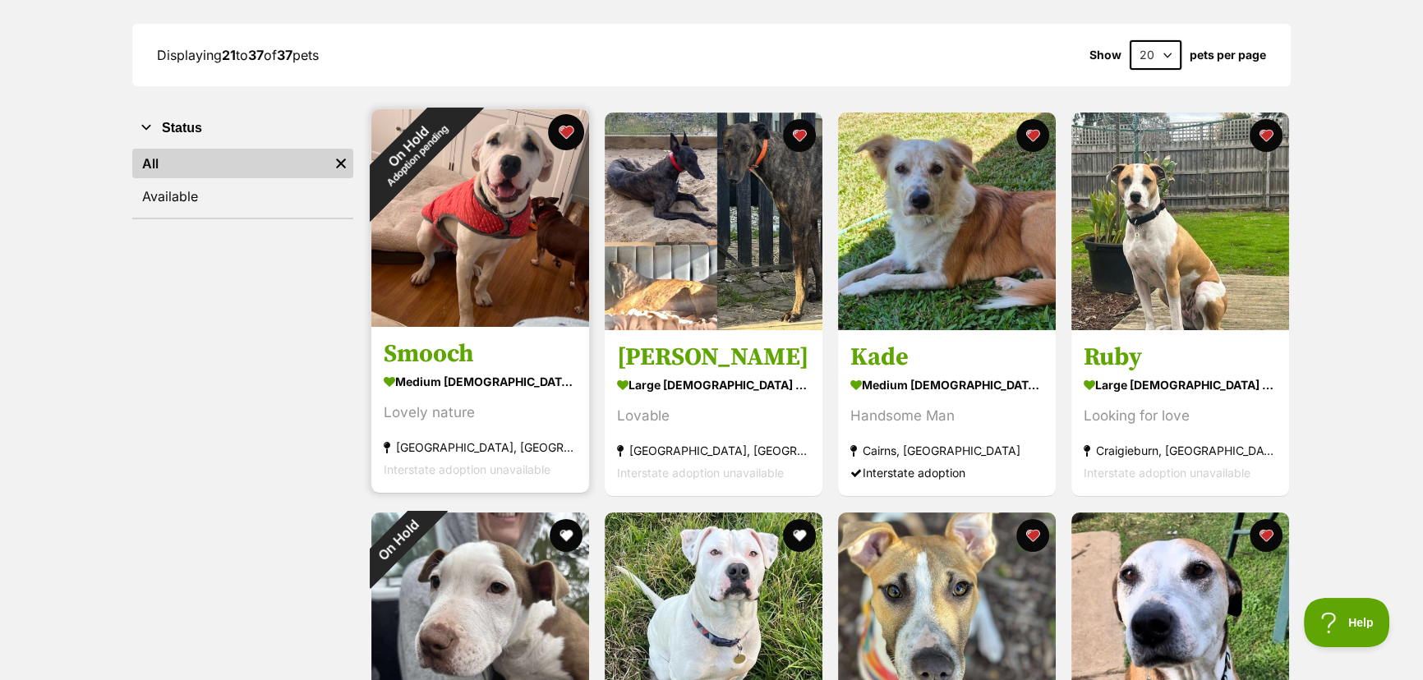
click at [564, 126] on button "favourite" at bounding box center [566, 132] width 36 height 36
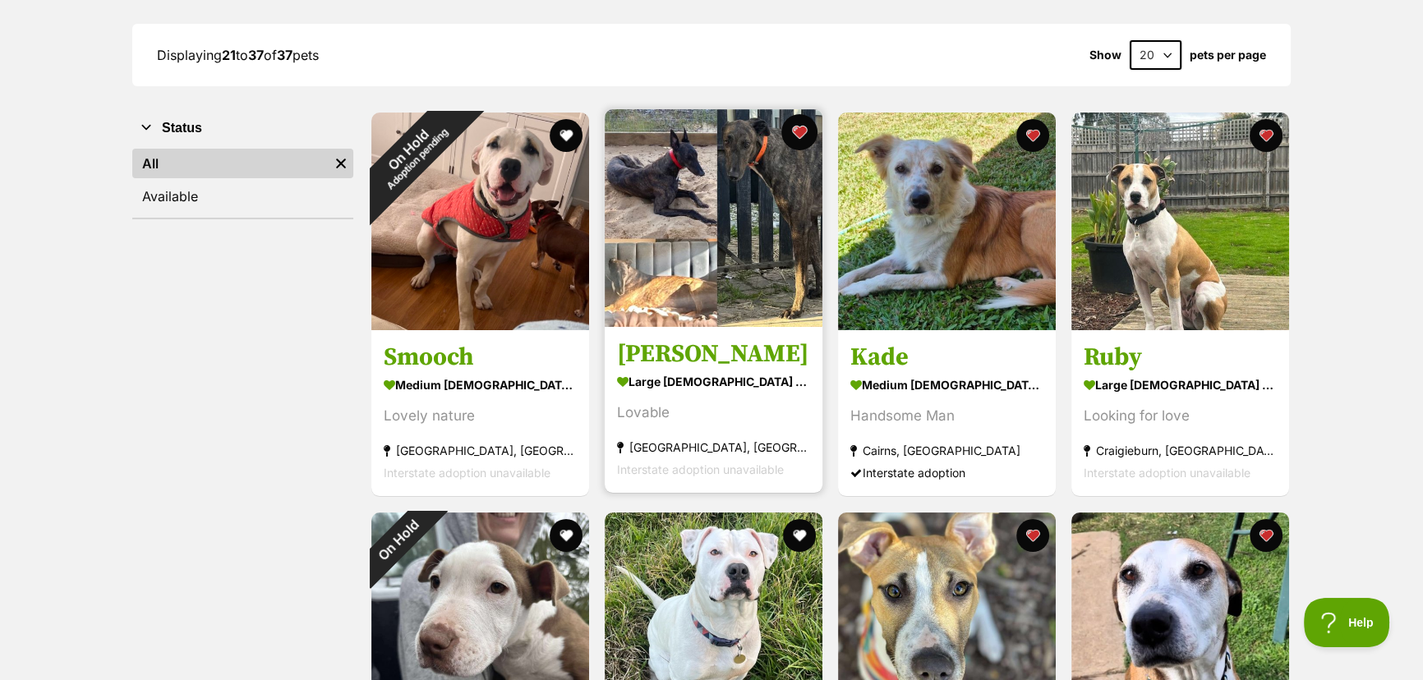
click at [799, 134] on button "favourite" at bounding box center [799, 132] width 36 height 36
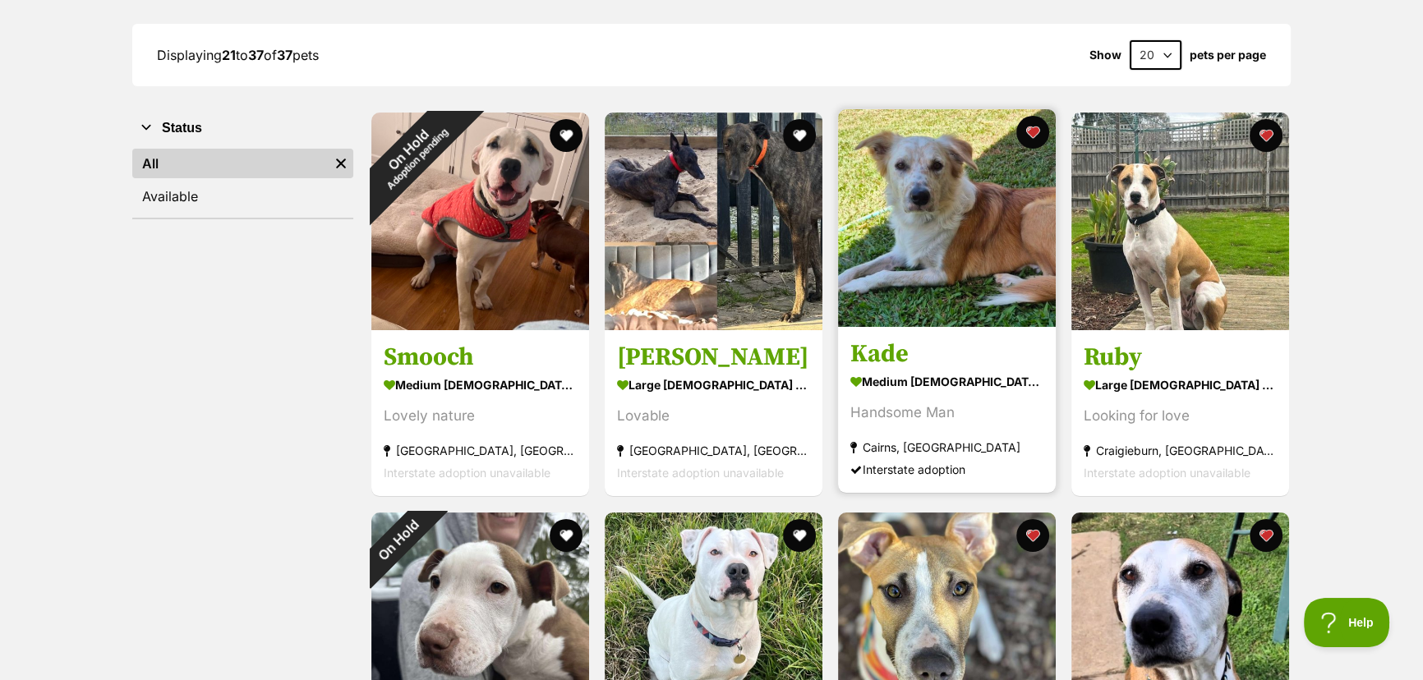
click at [953, 260] on img at bounding box center [947, 218] width 218 height 218
click at [1036, 131] on button "favourite" at bounding box center [1033, 132] width 36 height 36
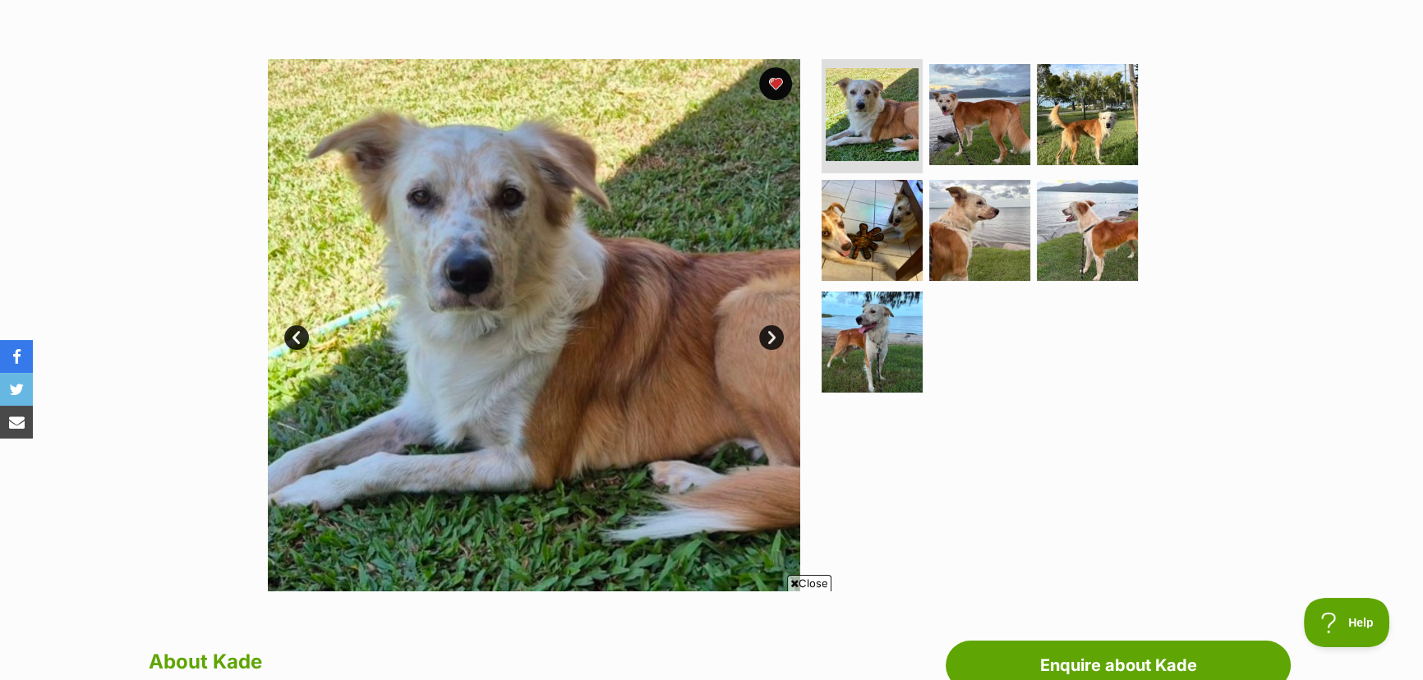
scroll to position [149, 0]
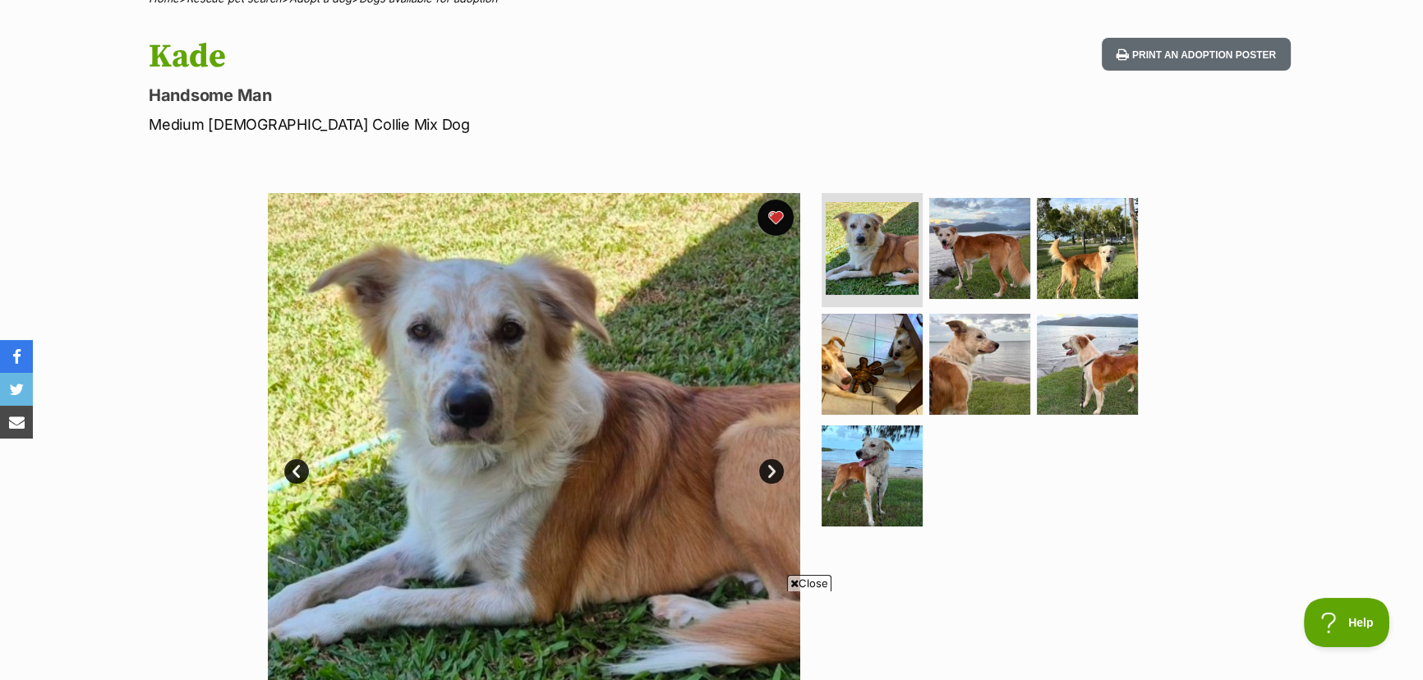
click at [776, 212] on button "favourite" at bounding box center [776, 218] width 36 height 36
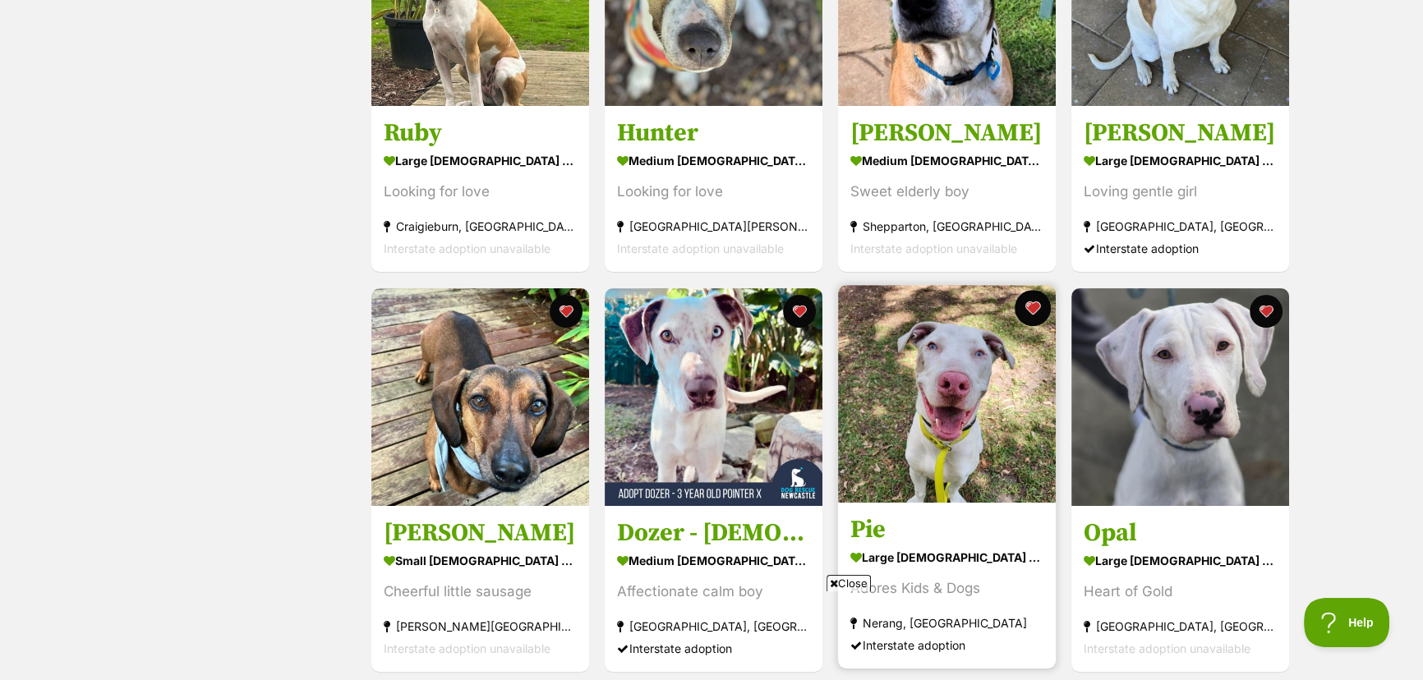
click at [1034, 302] on button "favourite" at bounding box center [1033, 308] width 36 height 36
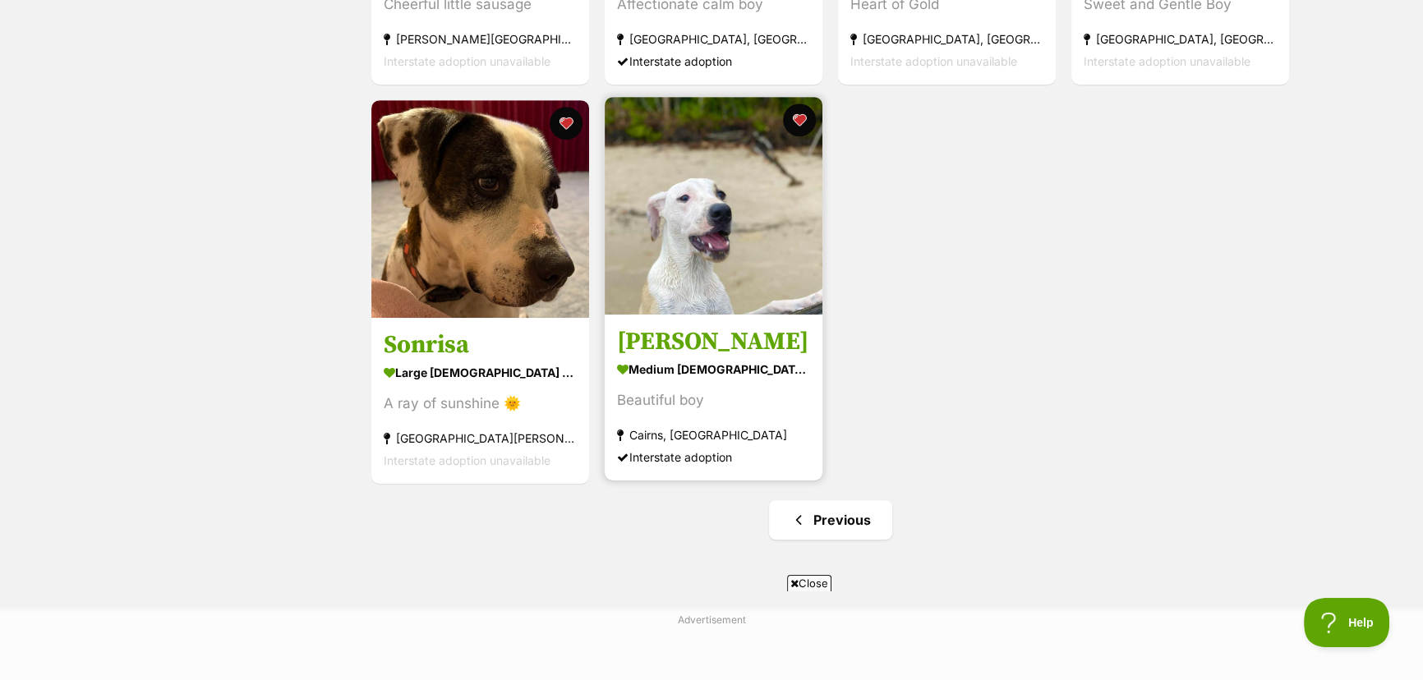
scroll to position [1045, 0]
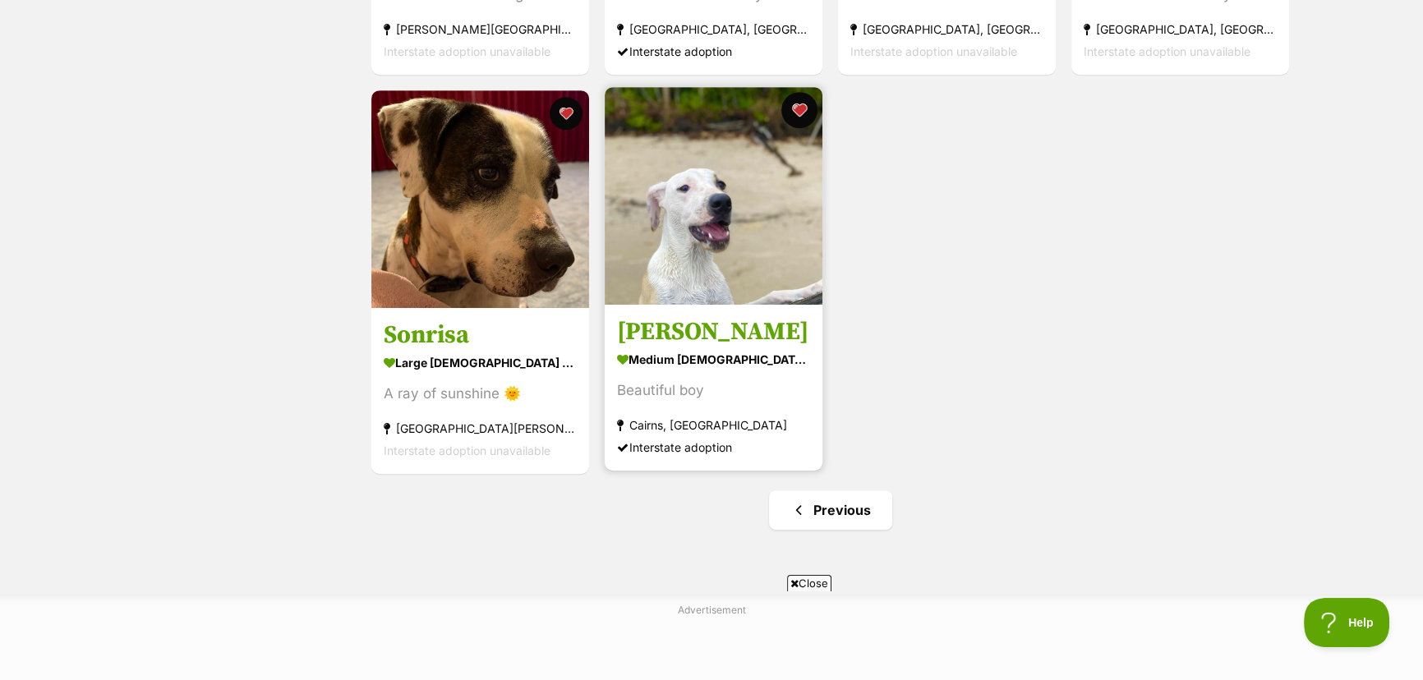
click at [797, 107] on button "favourite" at bounding box center [799, 110] width 36 height 36
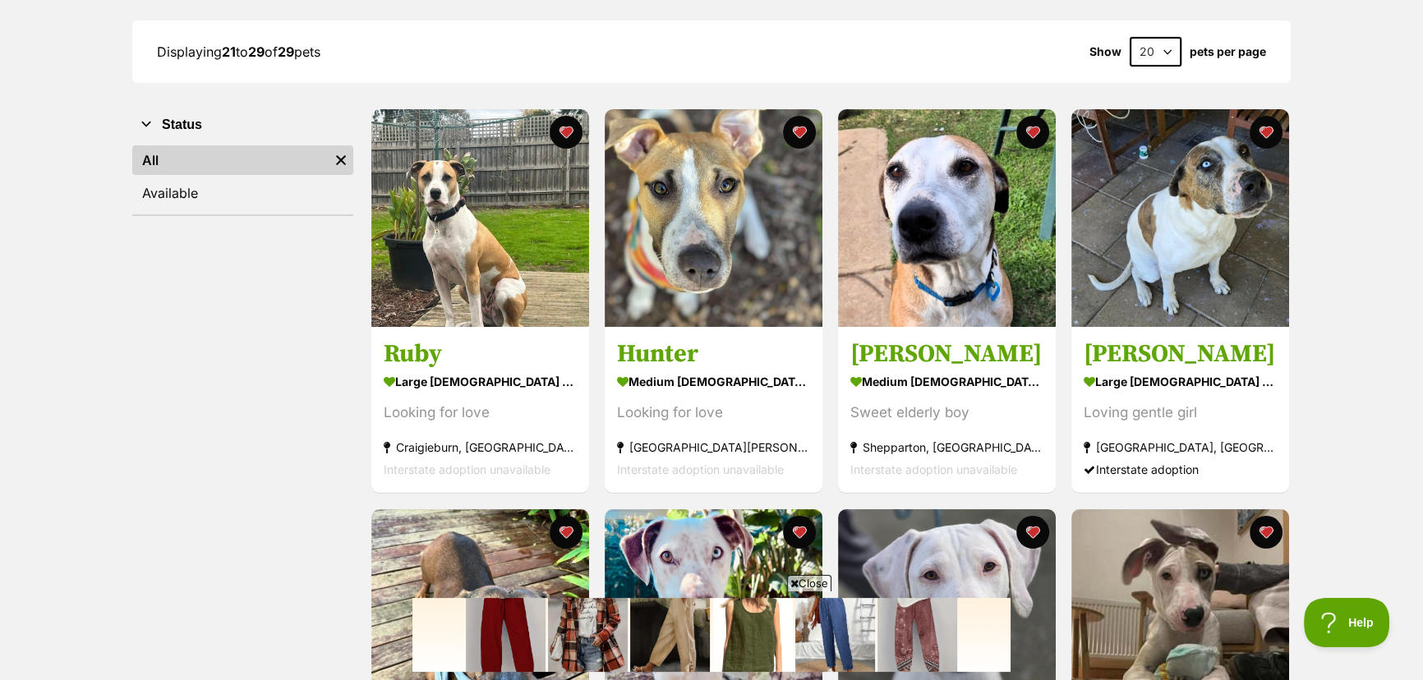
scroll to position [223, 0]
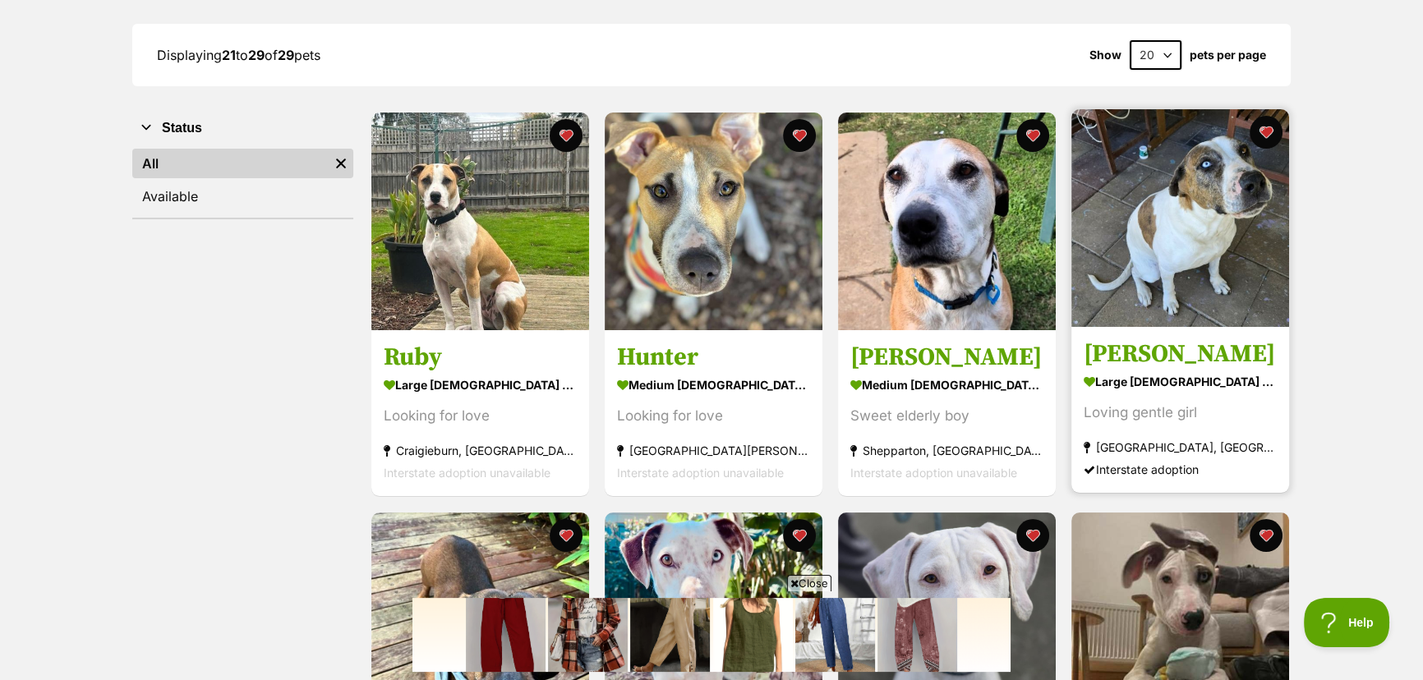
click at [1116, 255] on img at bounding box center [1180, 218] width 218 height 218
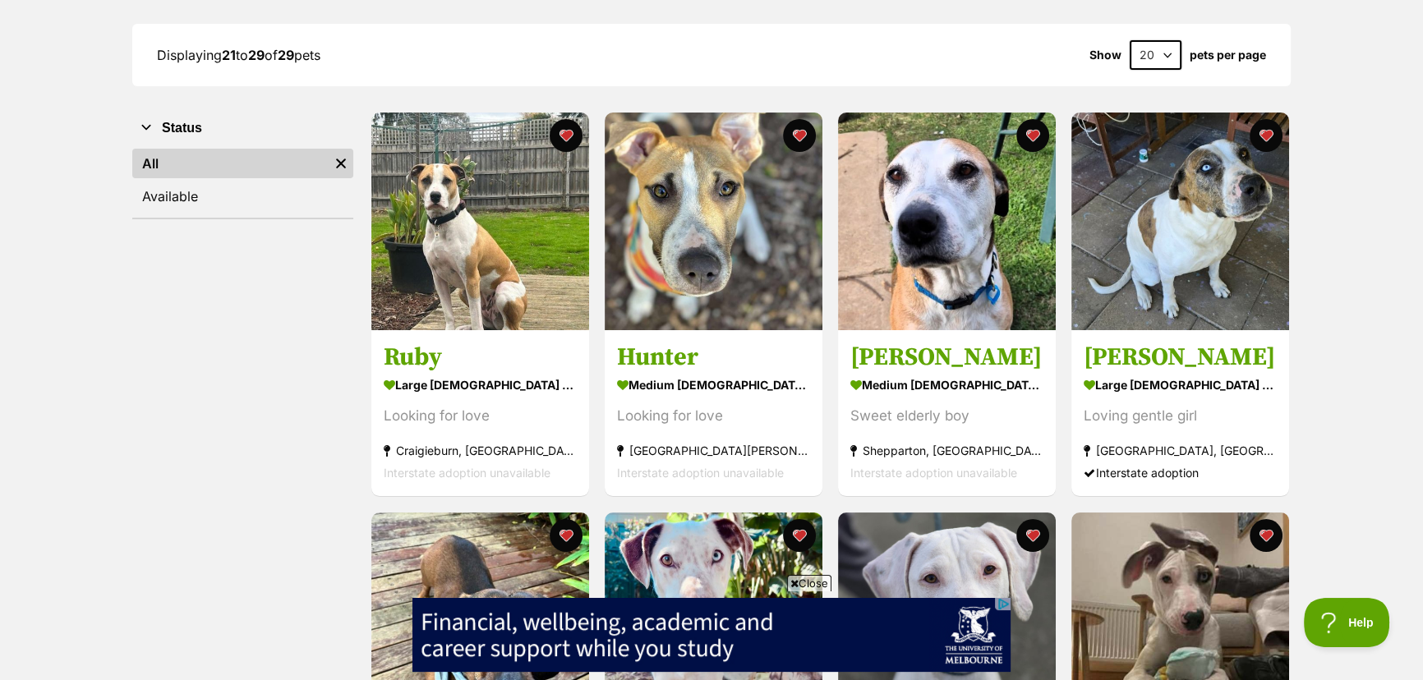
scroll to position [0, 0]
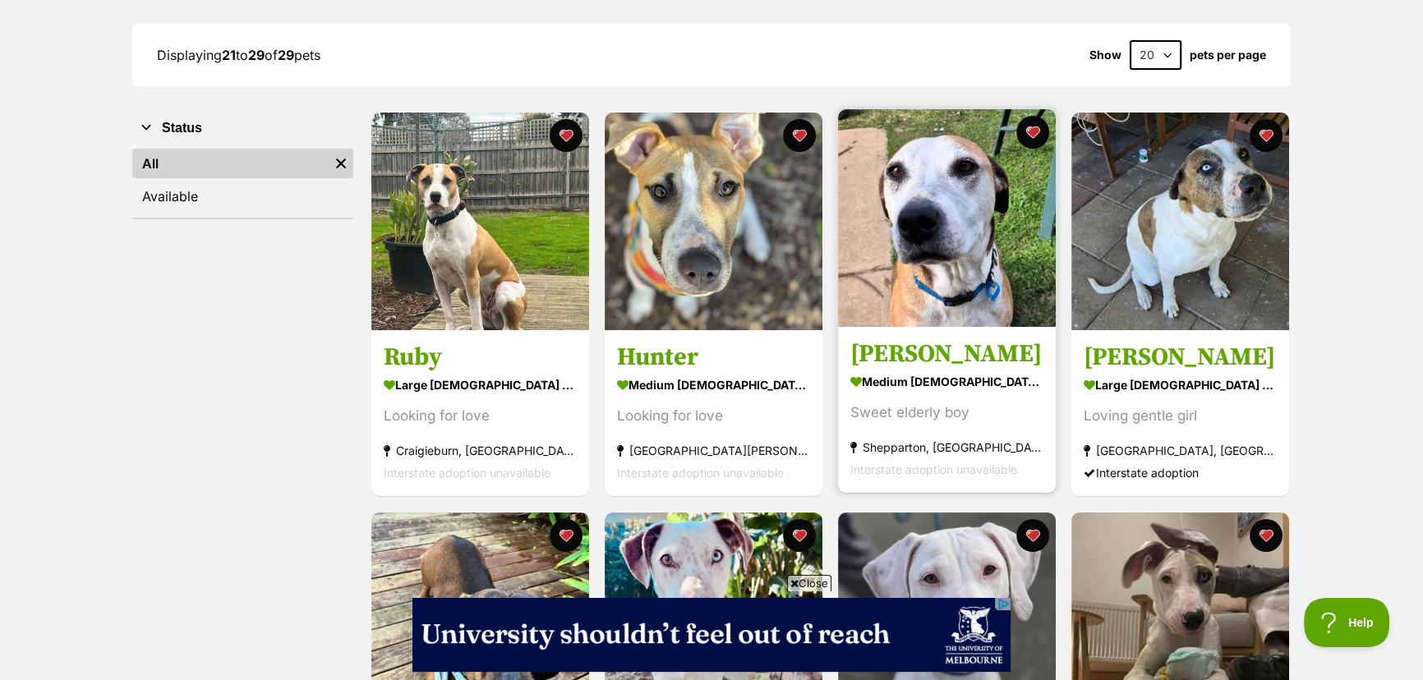
click at [945, 266] on img at bounding box center [947, 218] width 218 height 218
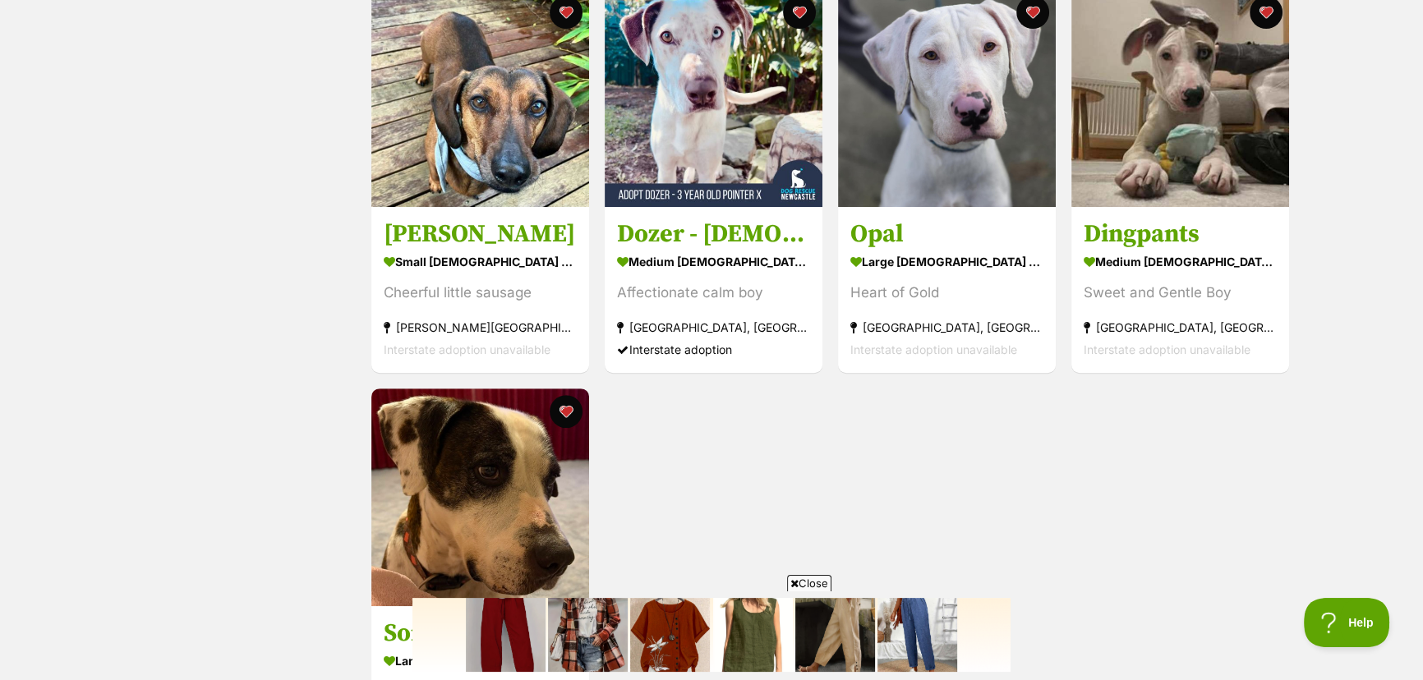
scroll to position [672, 0]
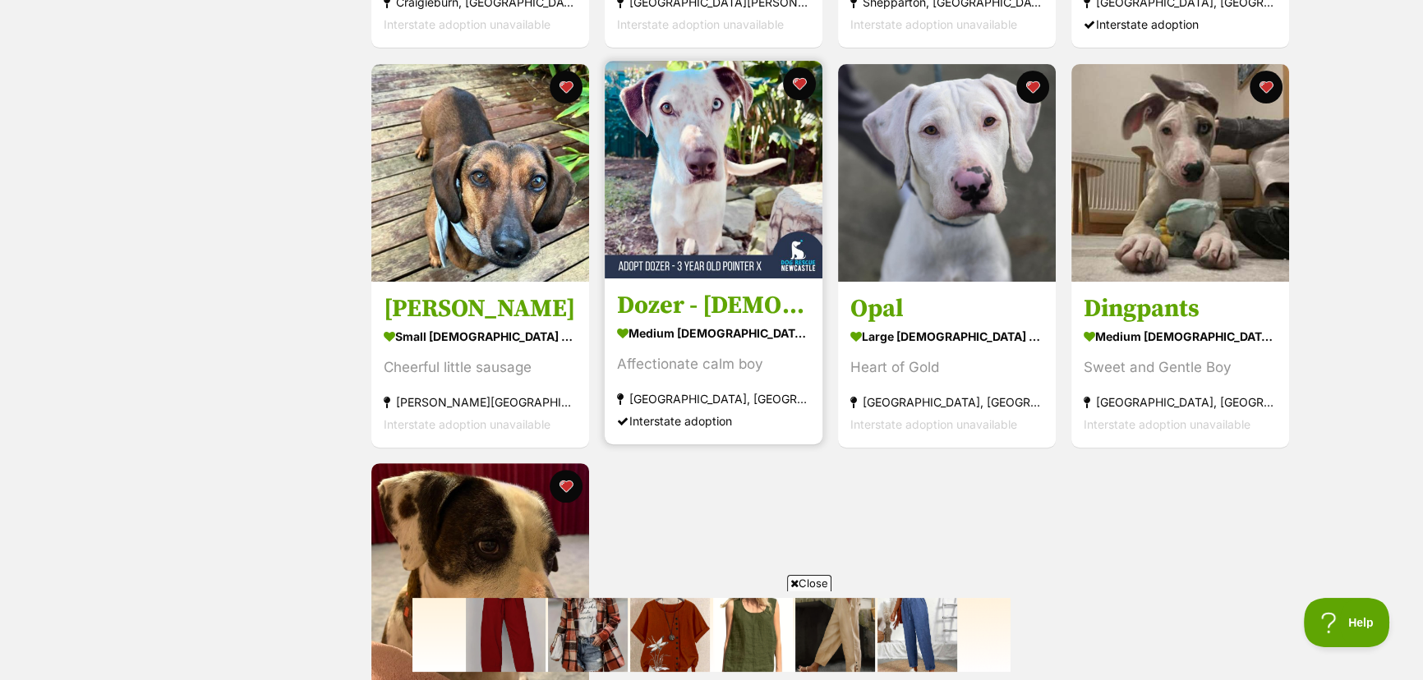
click at [737, 186] on img at bounding box center [714, 170] width 218 height 218
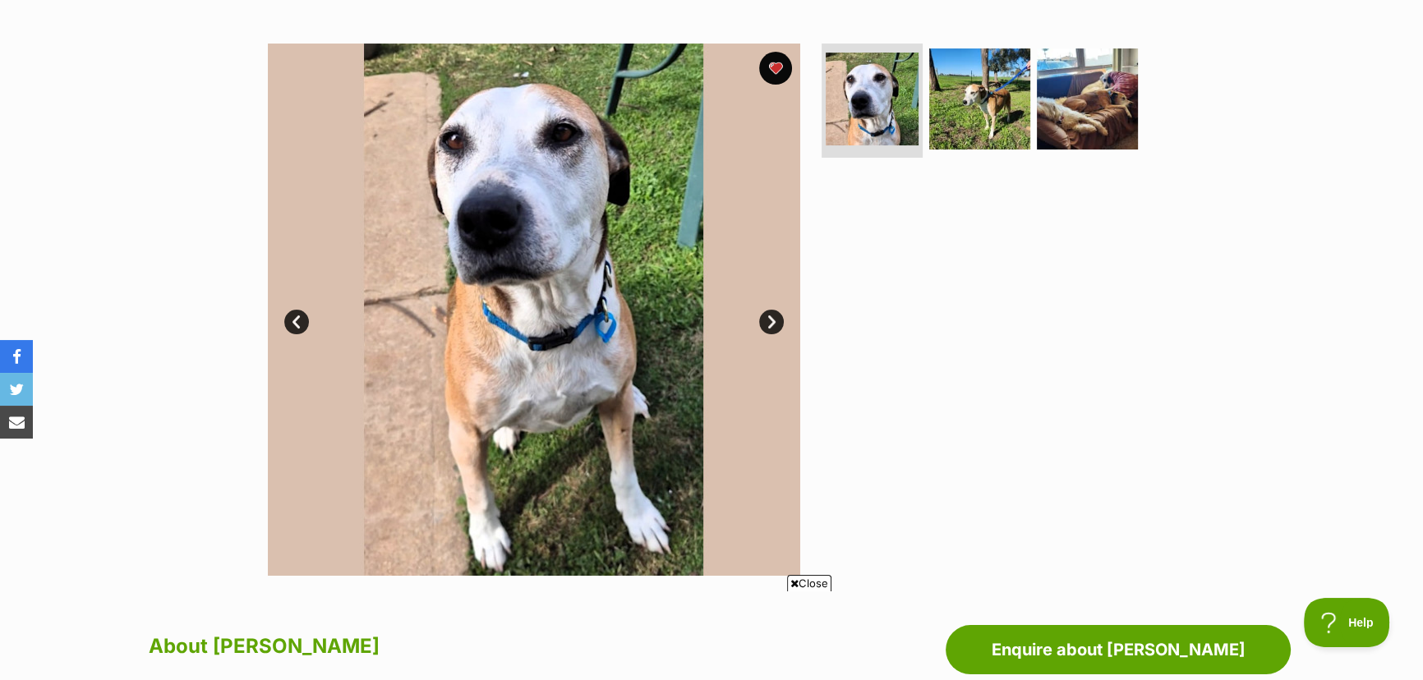
click at [766, 317] on link "Next" at bounding box center [771, 322] width 25 height 25
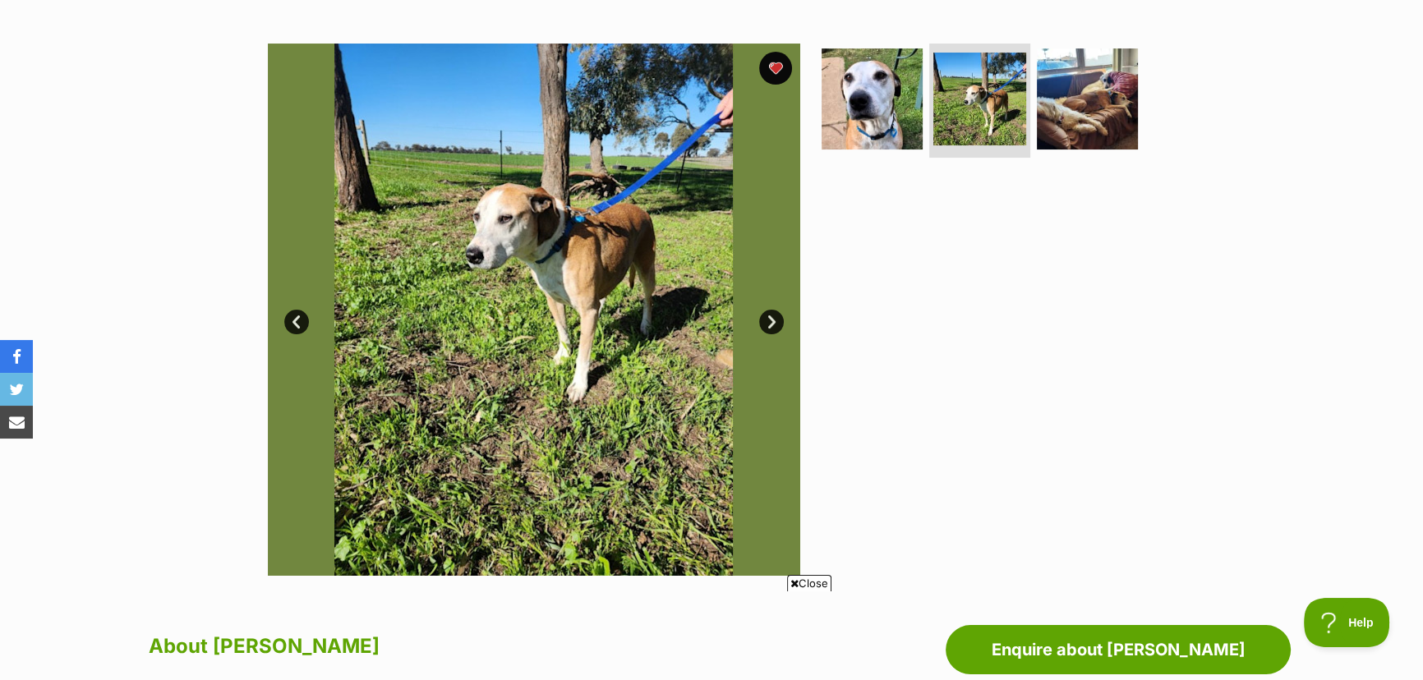
click at [810, 579] on span "Close" at bounding box center [809, 583] width 44 height 16
click at [771, 317] on link "Next" at bounding box center [771, 322] width 25 height 25
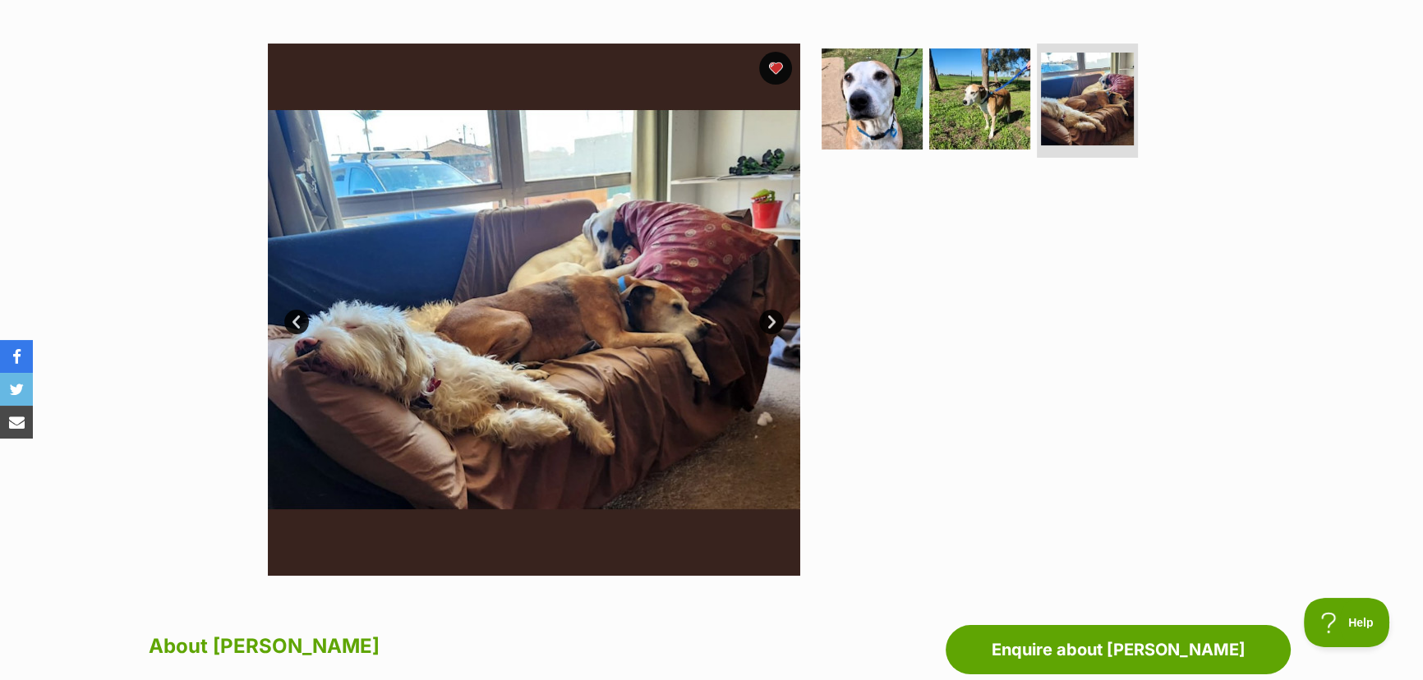
click at [771, 317] on link "Next" at bounding box center [771, 322] width 25 height 25
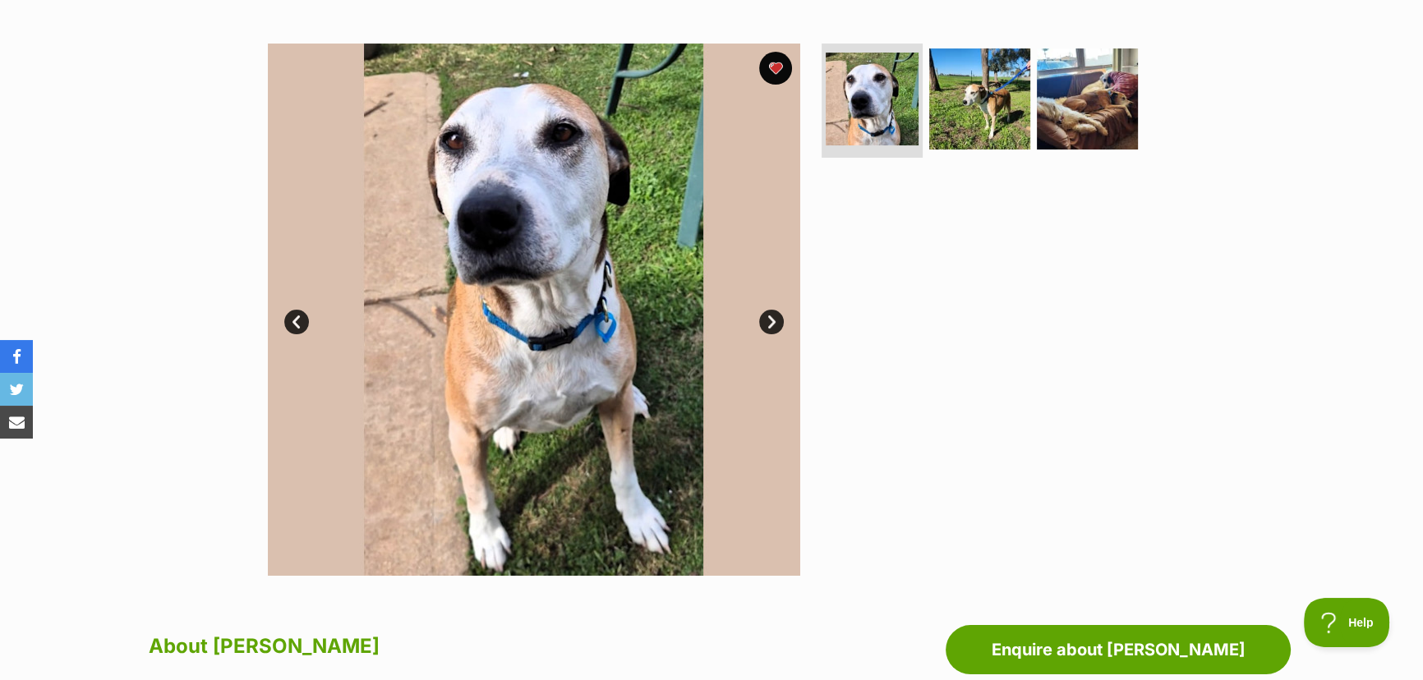
click at [770, 317] on link "Next" at bounding box center [771, 322] width 25 height 25
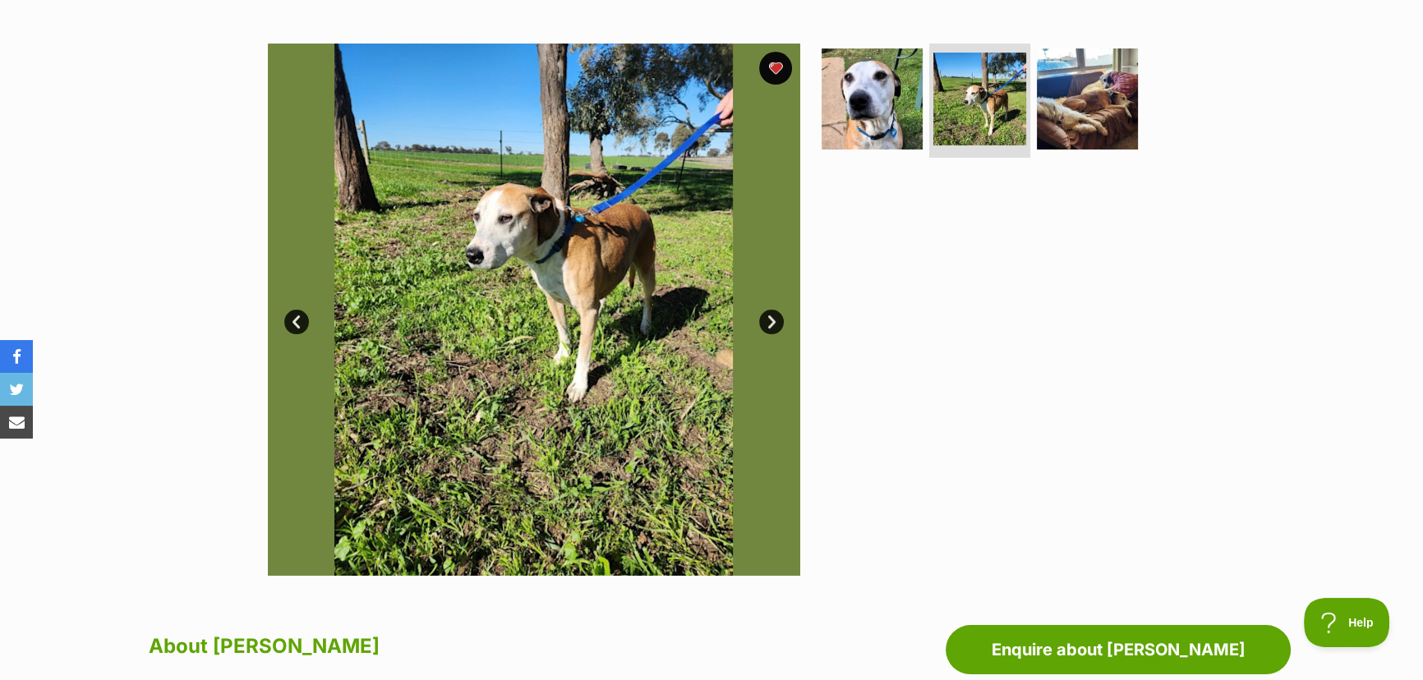
click at [770, 317] on link "Next" at bounding box center [771, 322] width 25 height 25
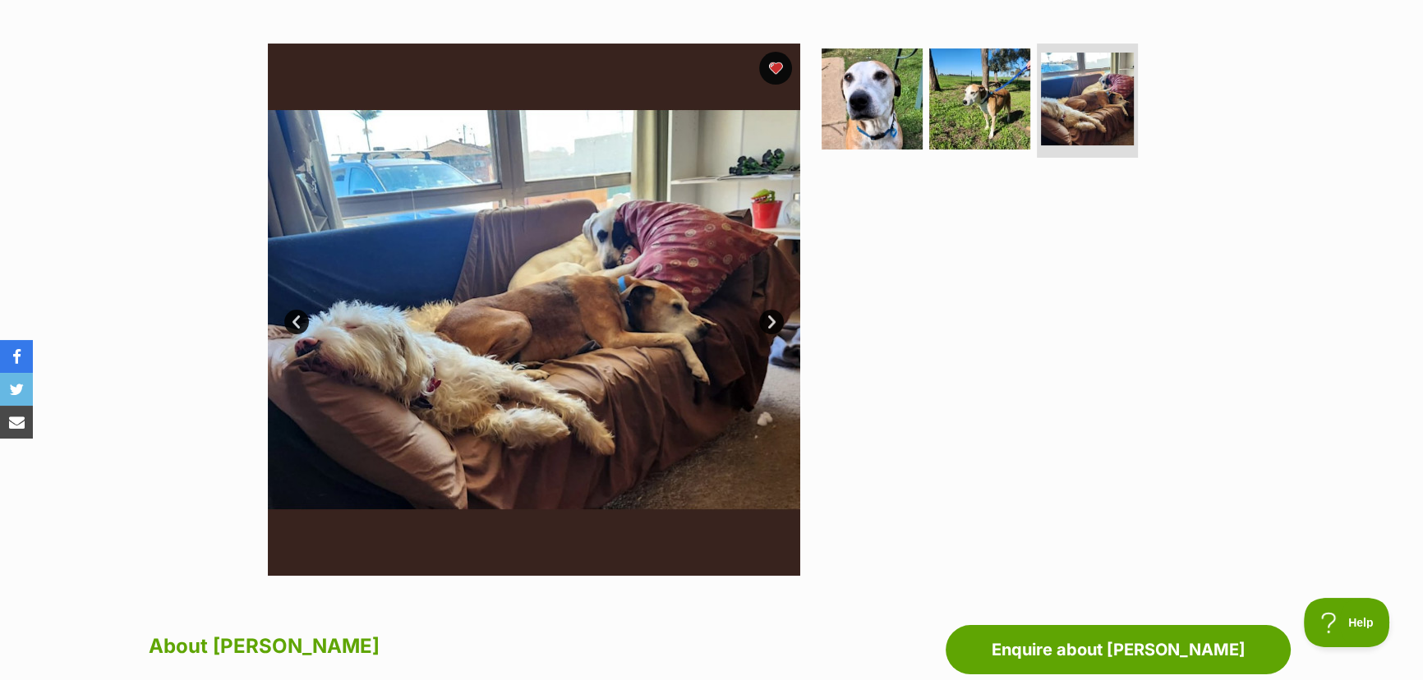
click at [767, 320] on link "Next" at bounding box center [771, 322] width 25 height 25
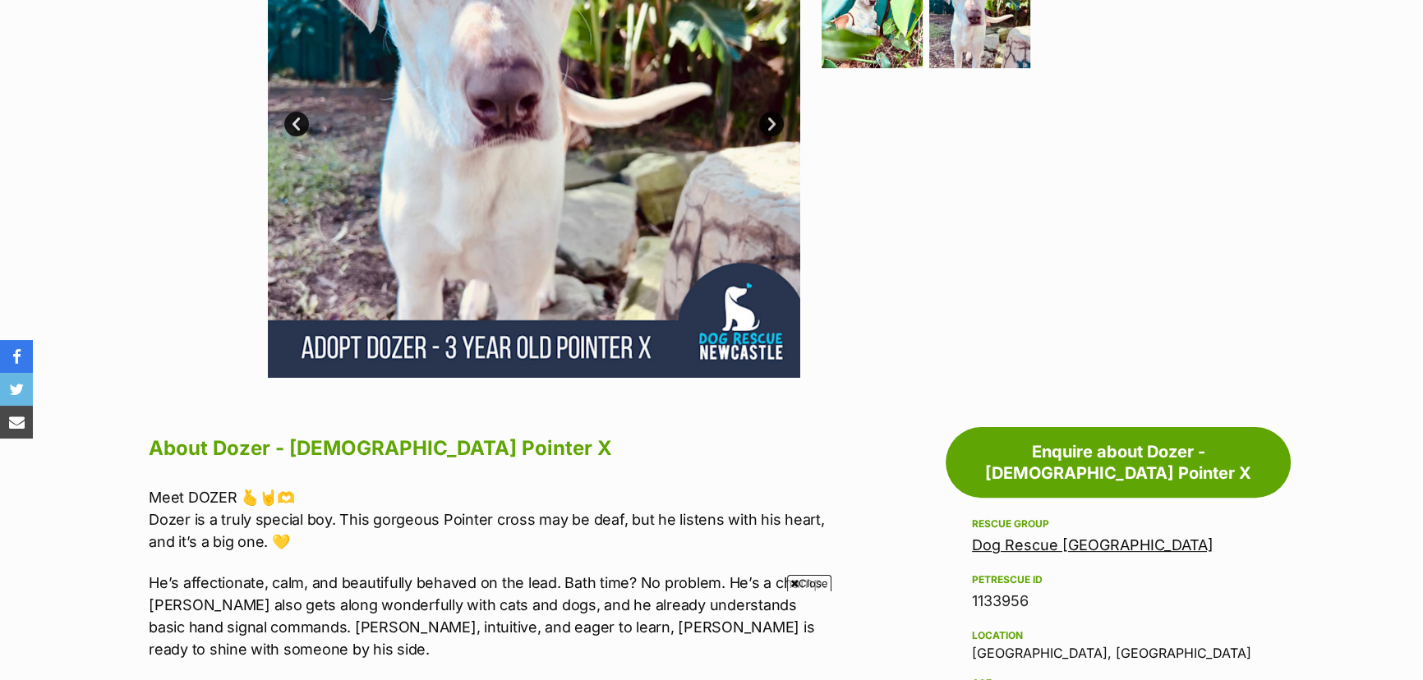
scroll to position [523, 0]
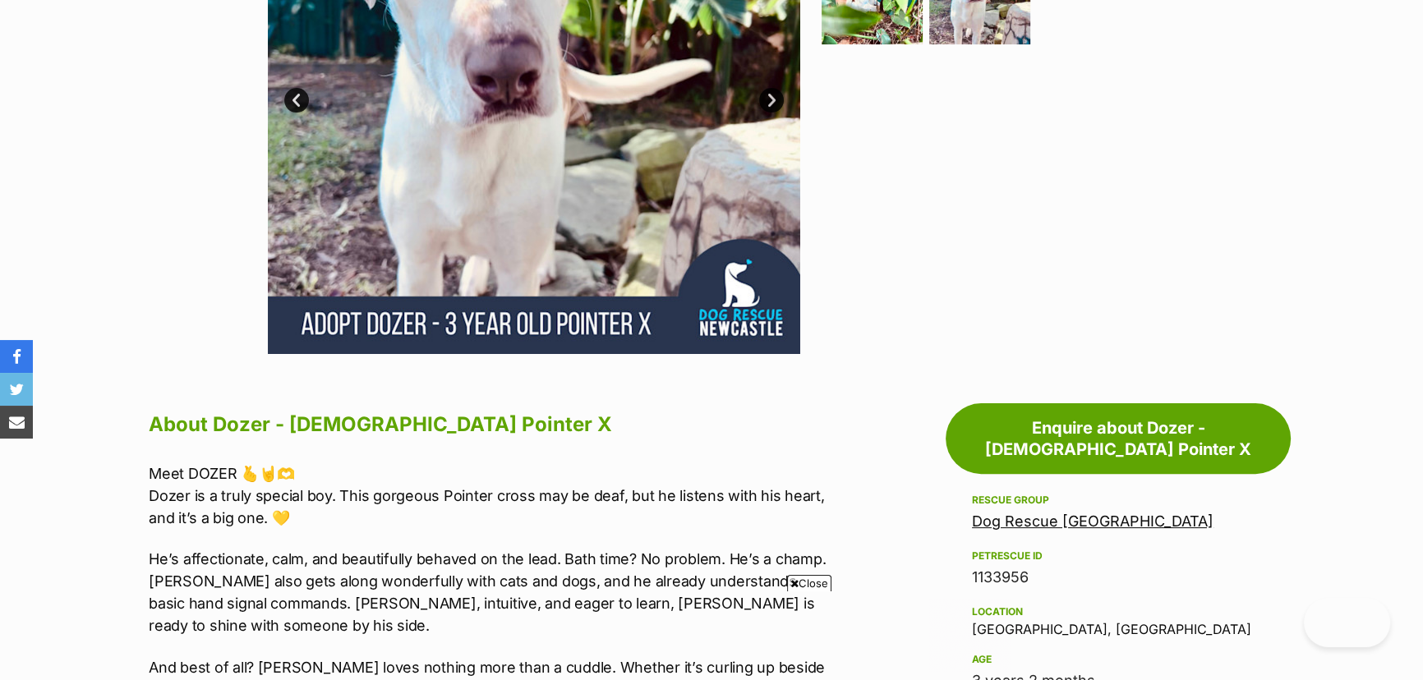
click at [821, 585] on span "Close" at bounding box center [809, 583] width 44 height 16
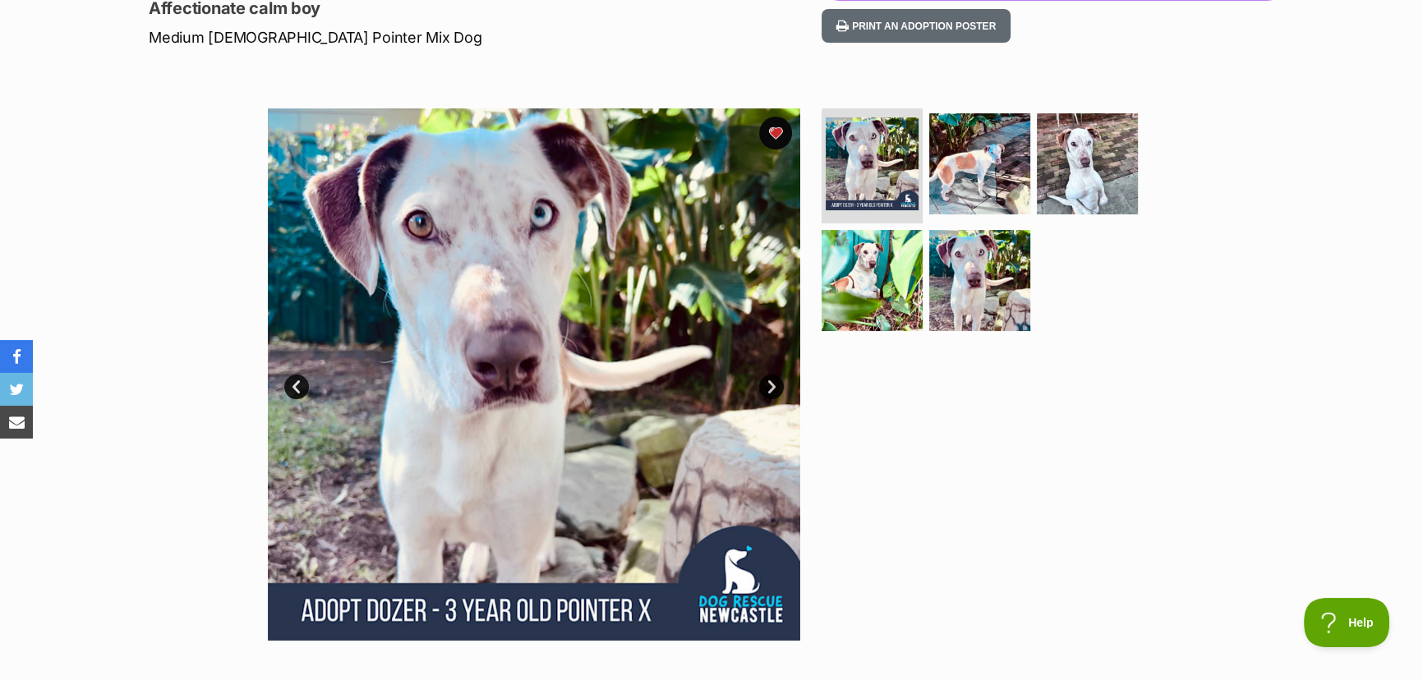
scroll to position [223, 0]
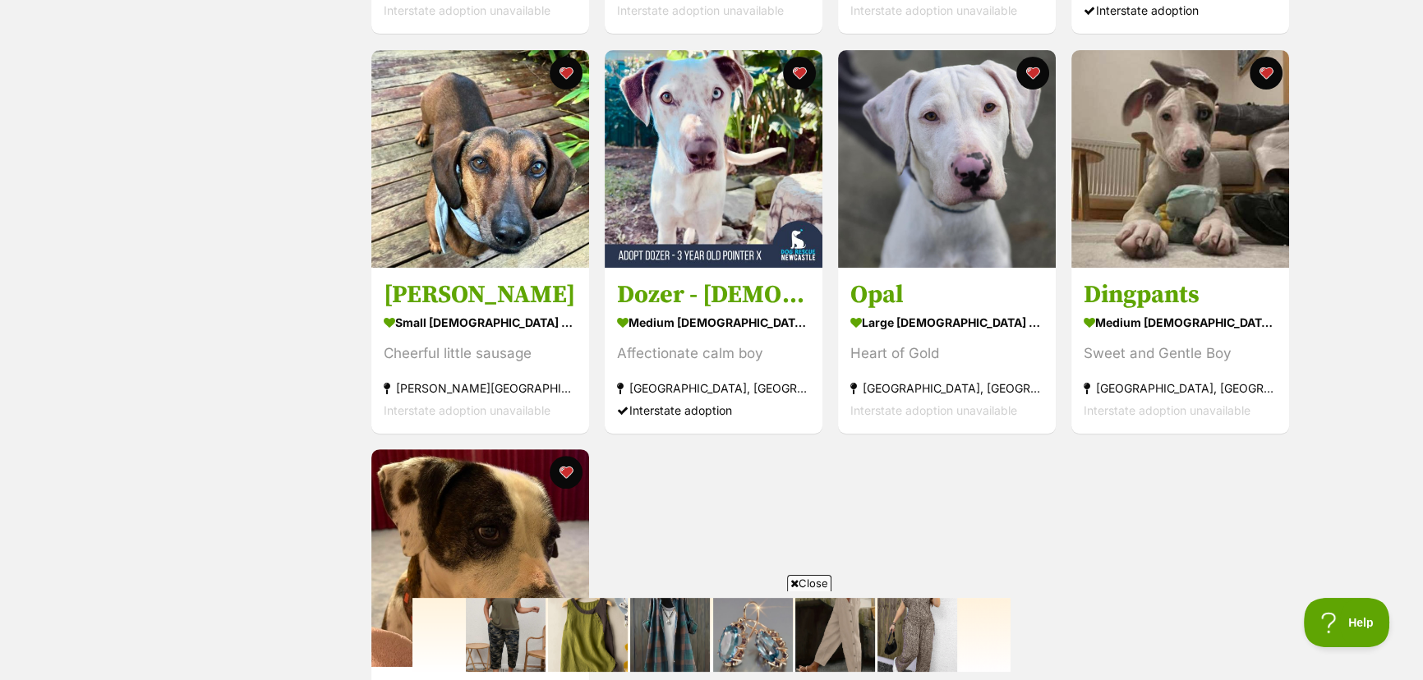
click at [810, 583] on span "Close" at bounding box center [809, 583] width 44 height 16
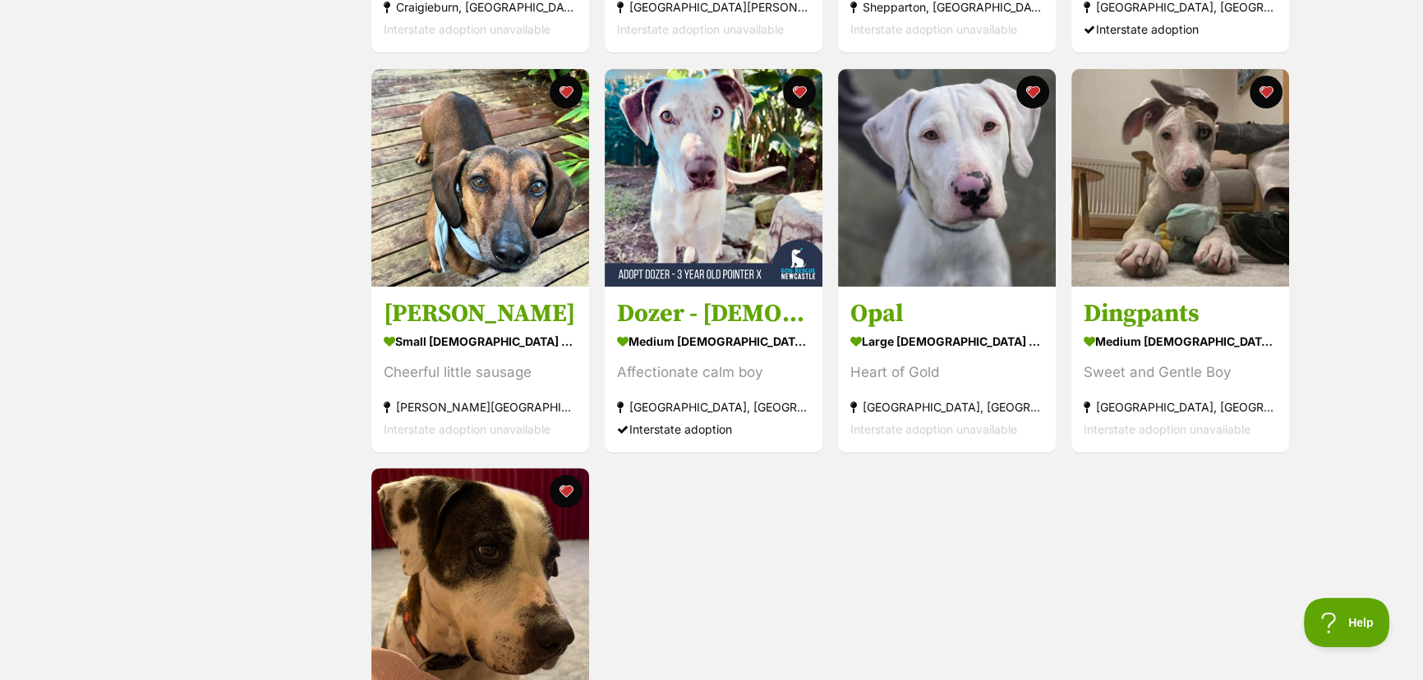
scroll to position [686, 0]
